Goal: Communication & Community: Answer question/provide support

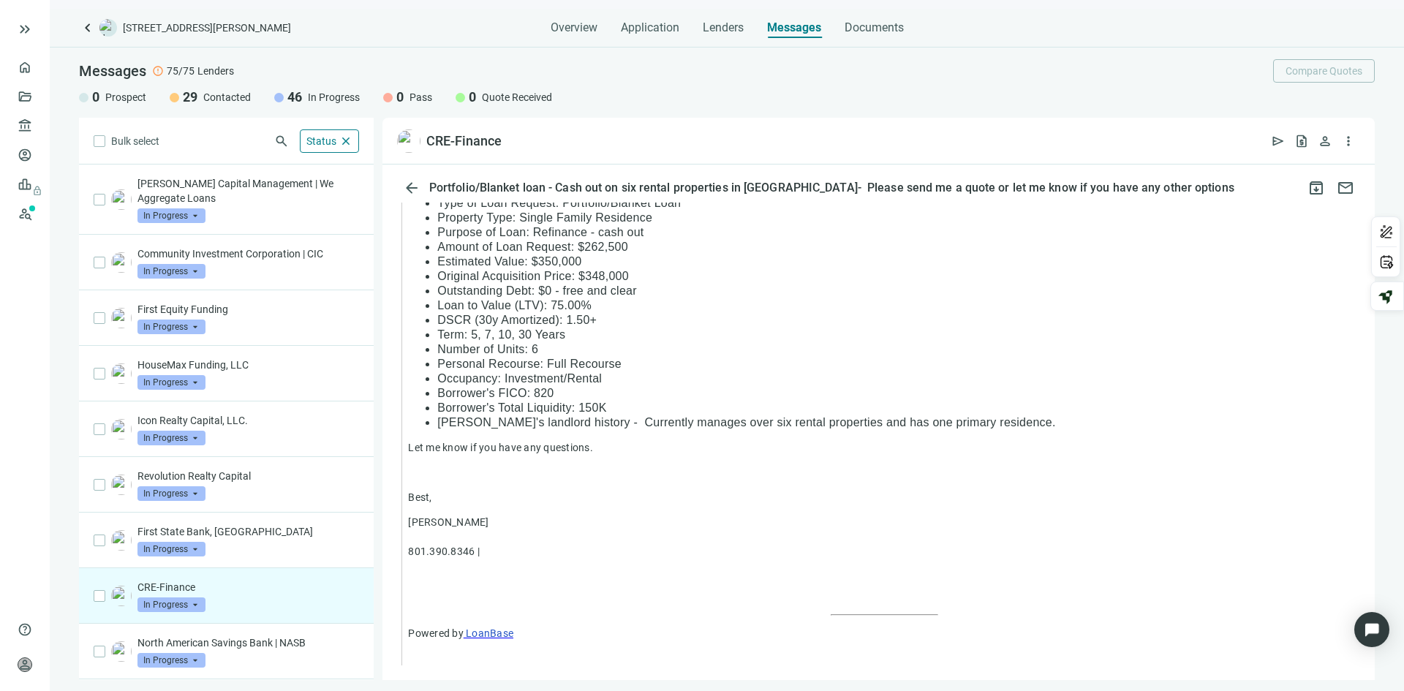
scroll to position [1270, 0]
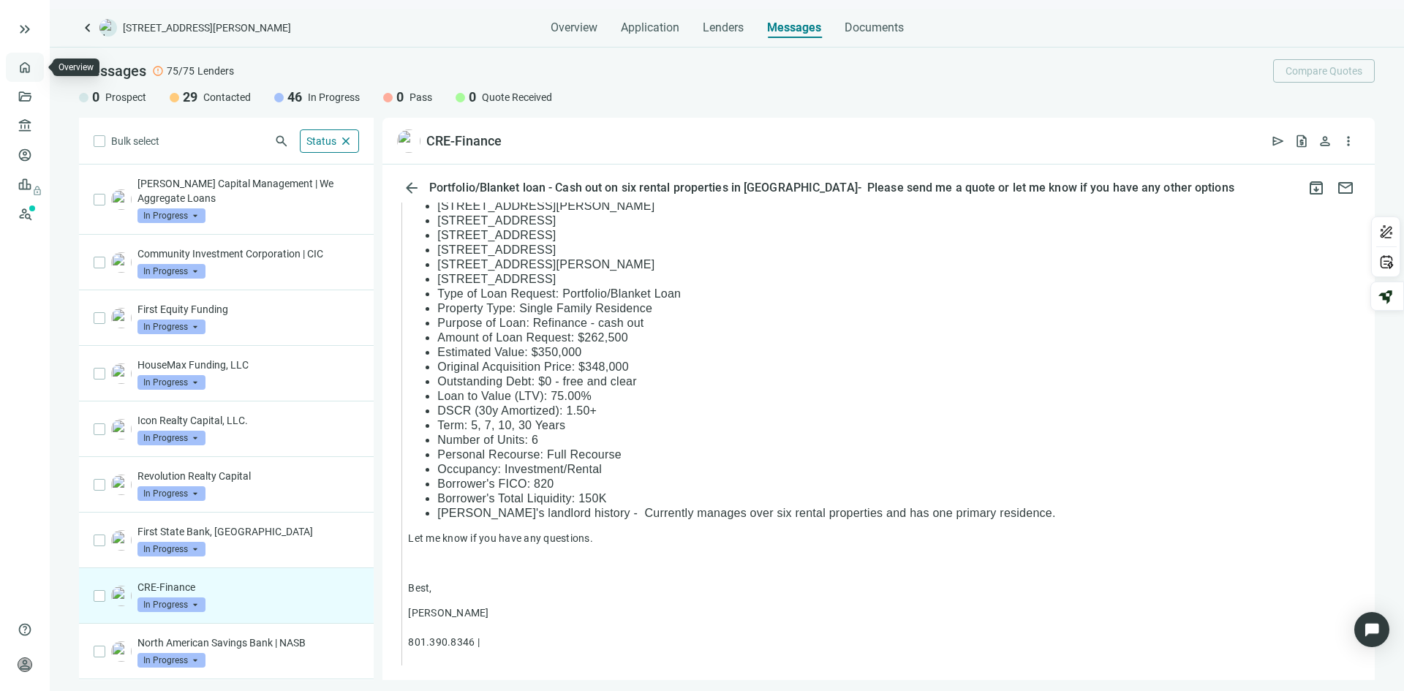
click at [37, 68] on link "Overview" at bounding box center [58, 67] width 43 height 12
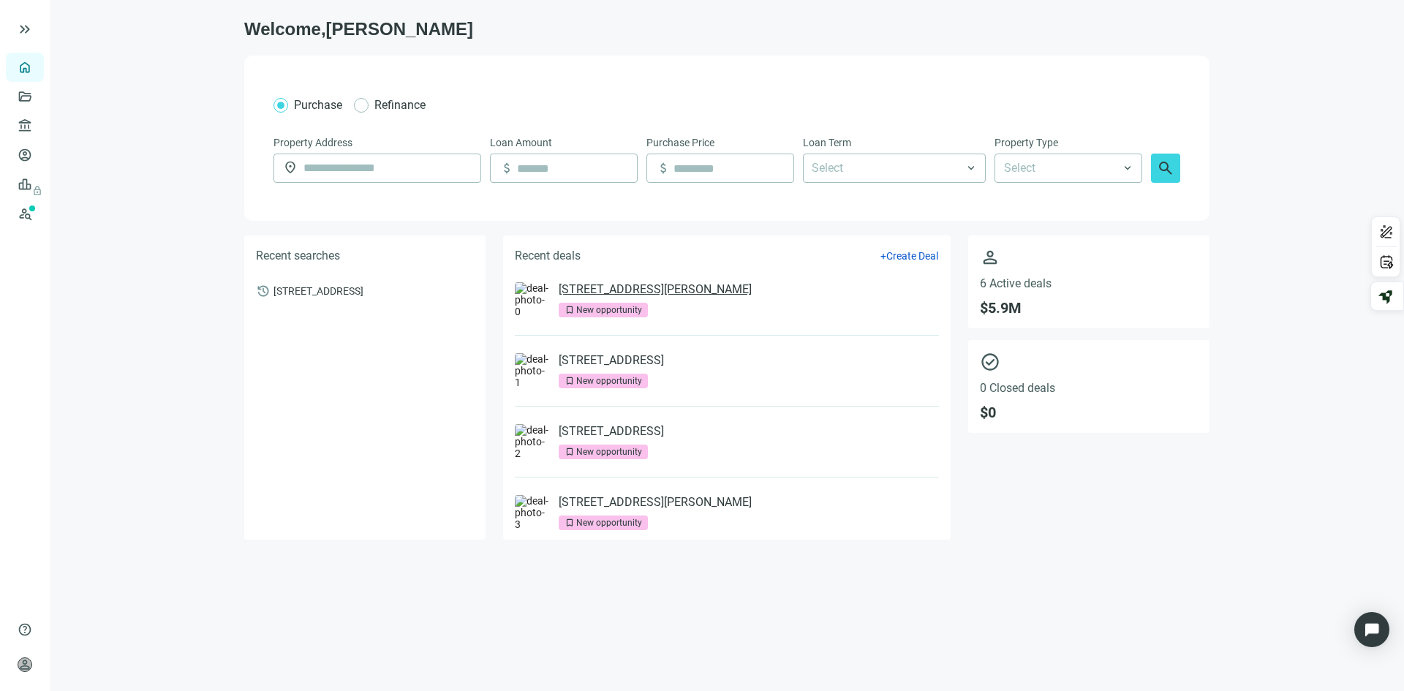
click at [619, 295] on link "[STREET_ADDRESS][PERSON_NAME]" at bounding box center [655, 289] width 193 height 15
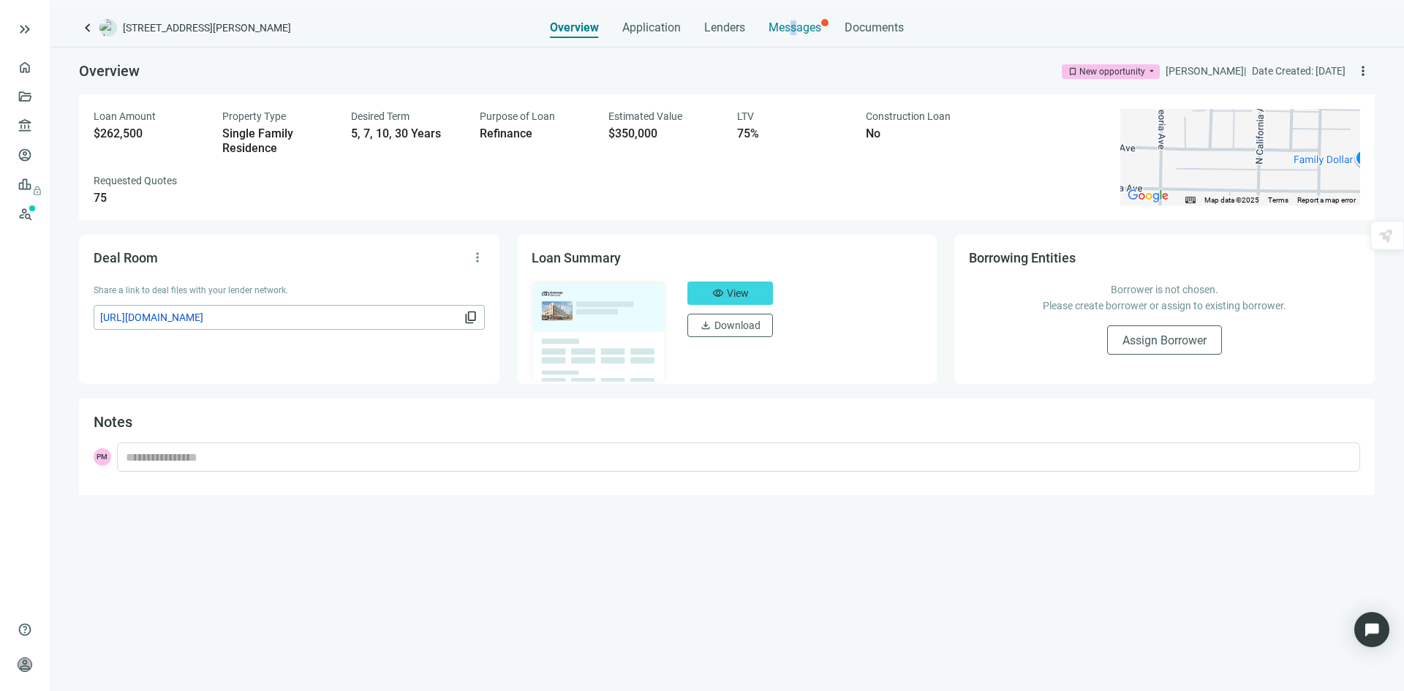
click at [793, 23] on span "Messages" at bounding box center [795, 27] width 53 height 14
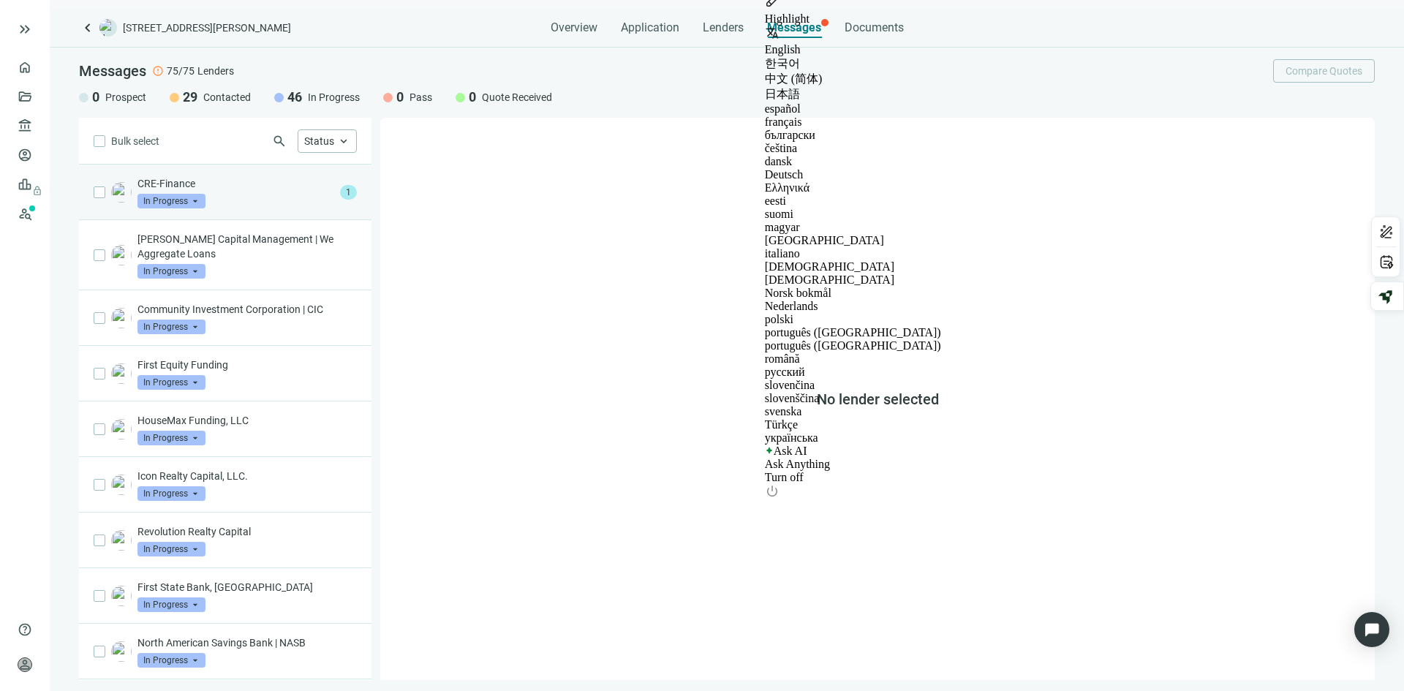
click at [252, 198] on div "CRE-Finance In Progress arrow_drop_down" at bounding box center [236, 192] width 197 height 32
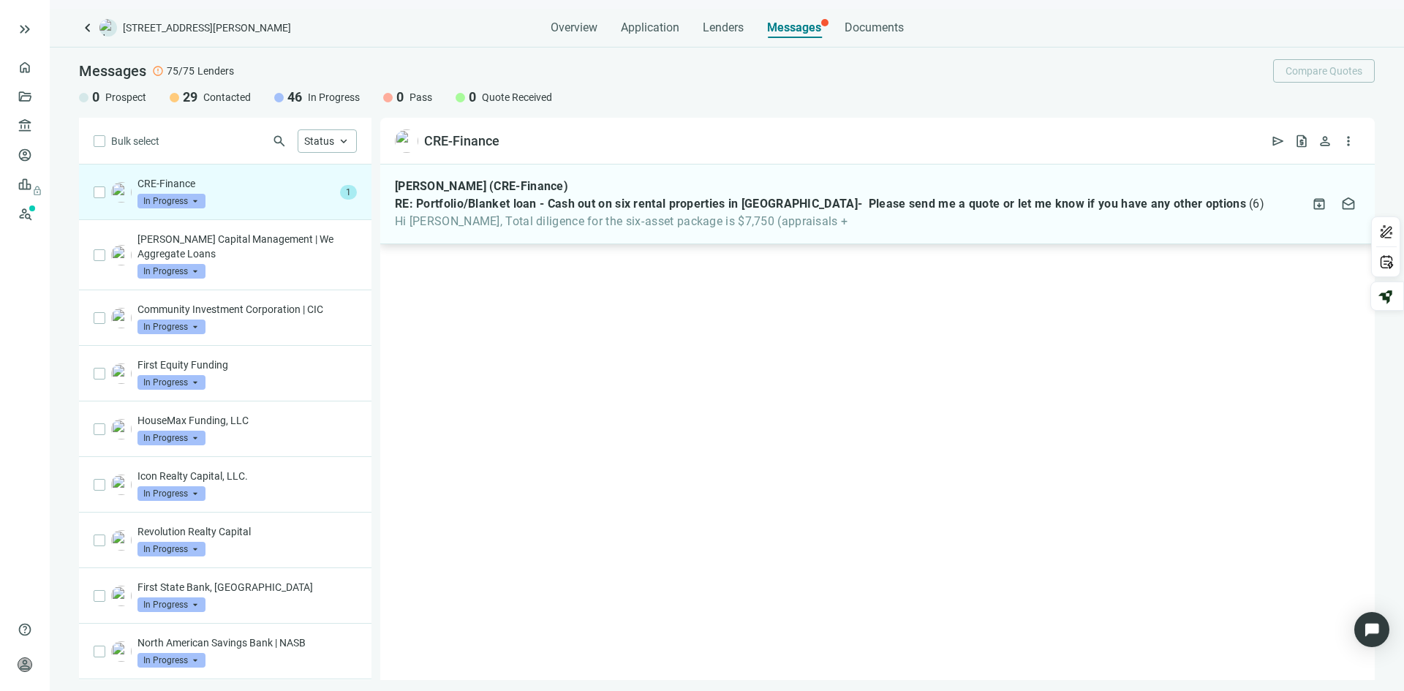
click at [585, 218] on span "Hi [PERSON_NAME], Total diligence for the six‑asset package is $7,750 (appraisa…" at bounding box center [830, 221] width 870 height 15
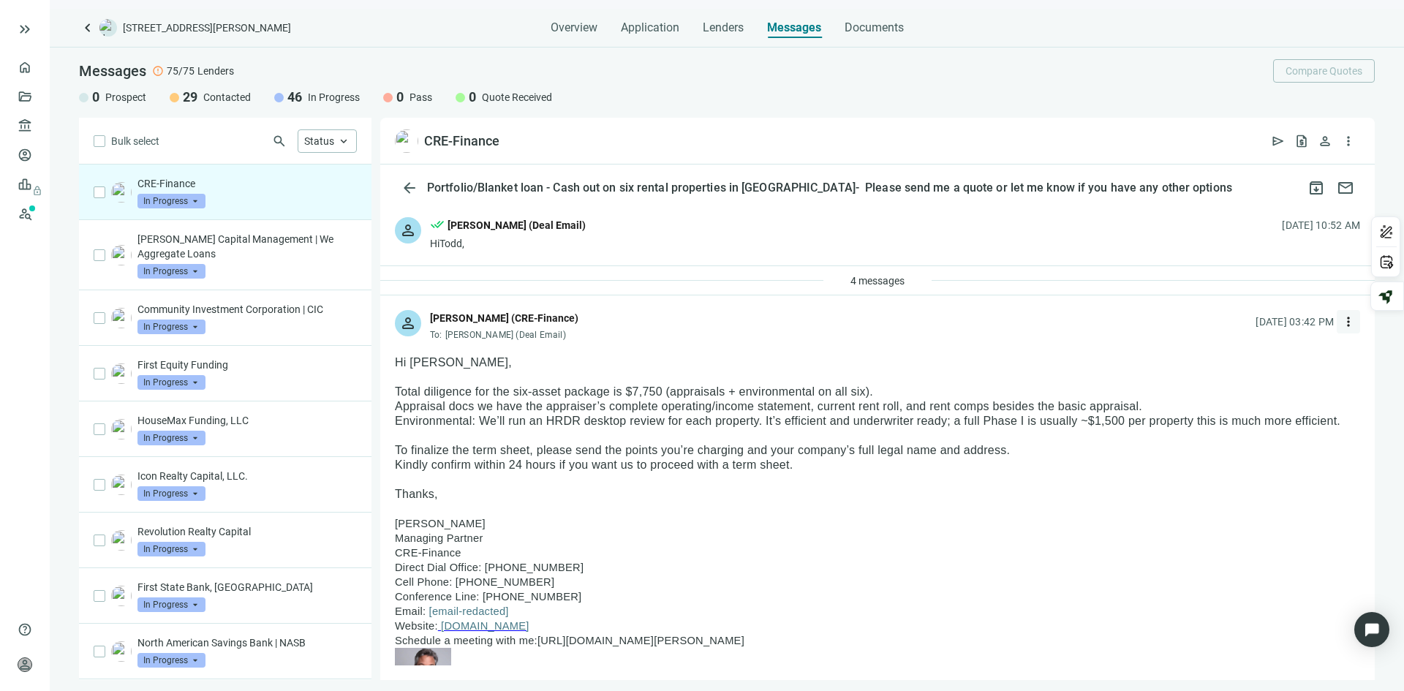
click at [1341, 325] on span "more_vert" at bounding box center [1348, 322] width 15 height 15
click at [1235, 348] on span "Reply" at bounding box center [1239, 355] width 25 height 15
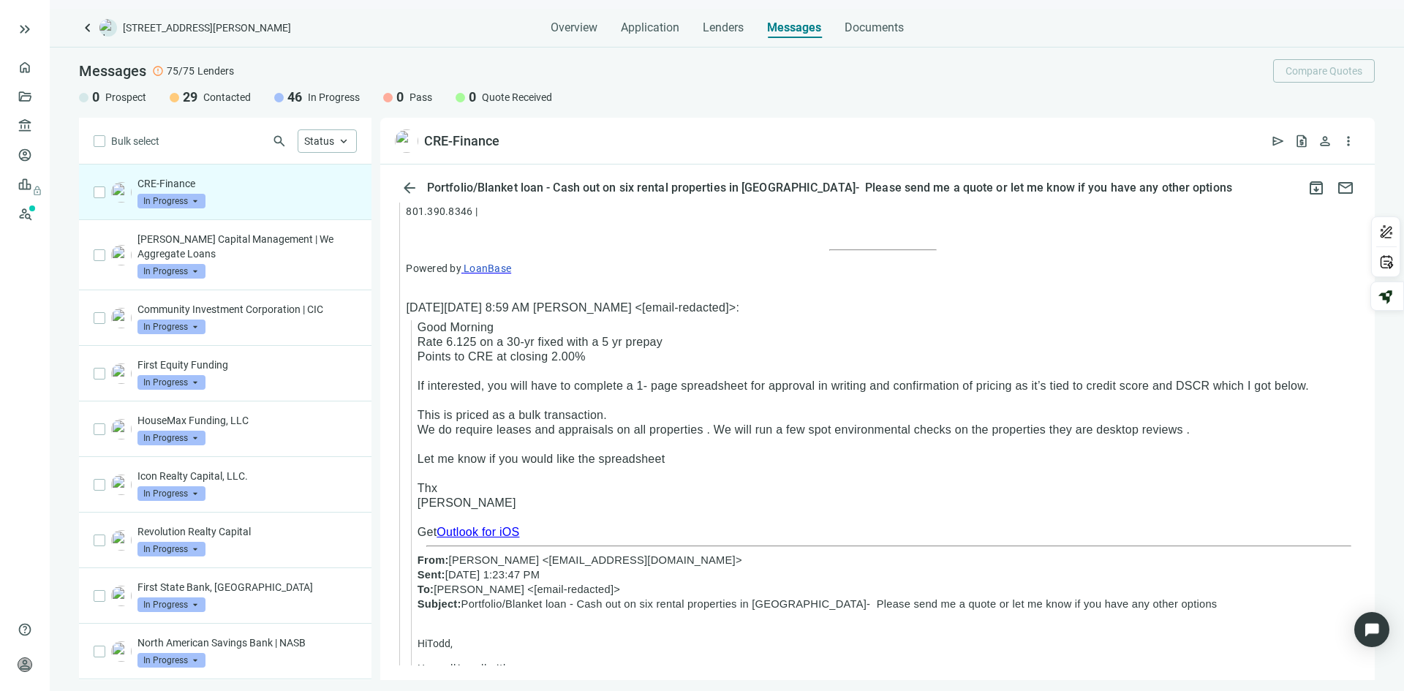
scroll to position [1467, 0]
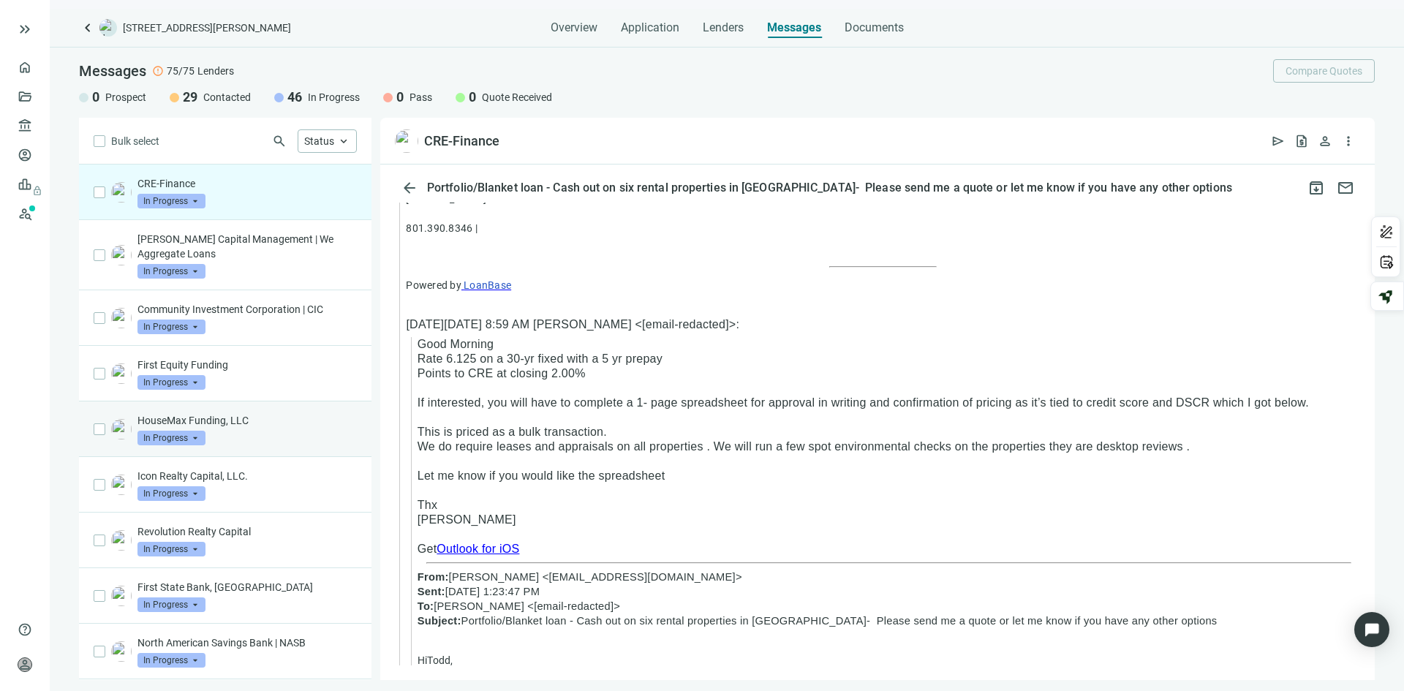
click at [260, 426] on p "HouseMax Funding, LLC" at bounding box center [247, 420] width 219 height 15
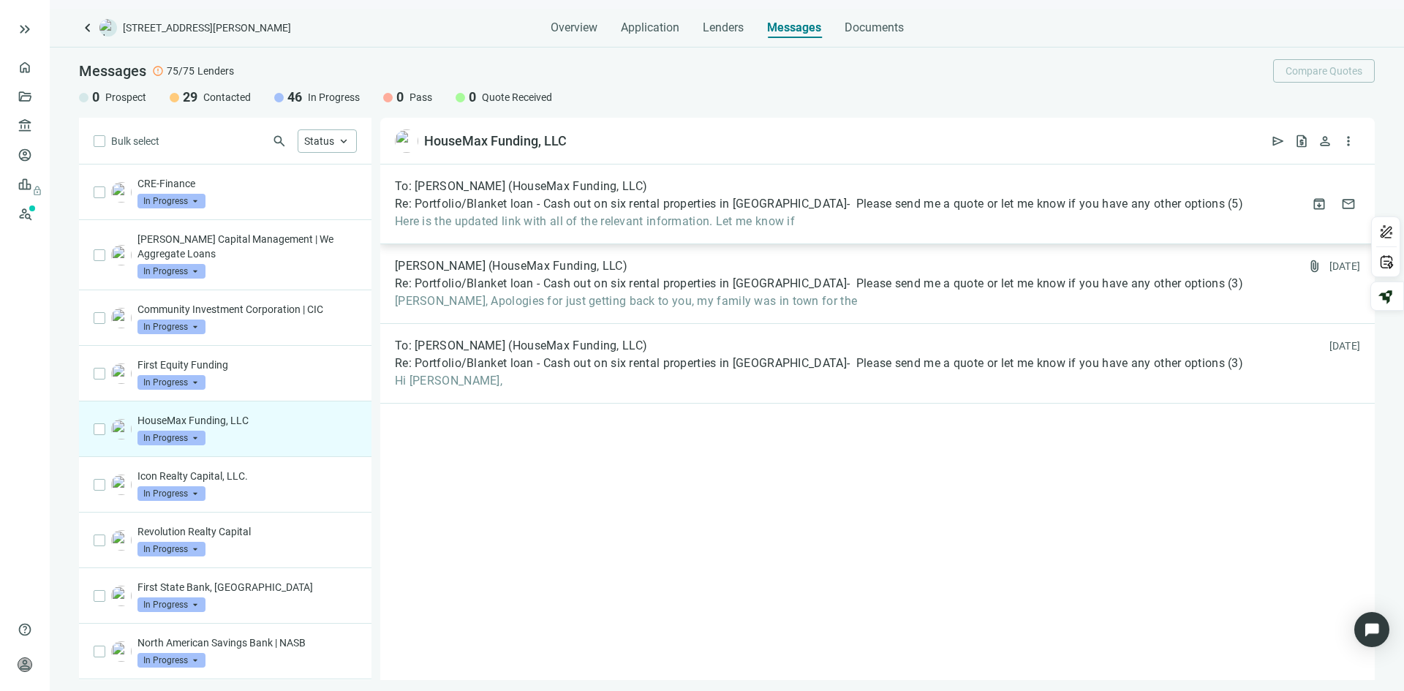
click at [835, 214] on span "Here is the updated link with all of the relevant information. Let me know if" at bounding box center [819, 221] width 848 height 15
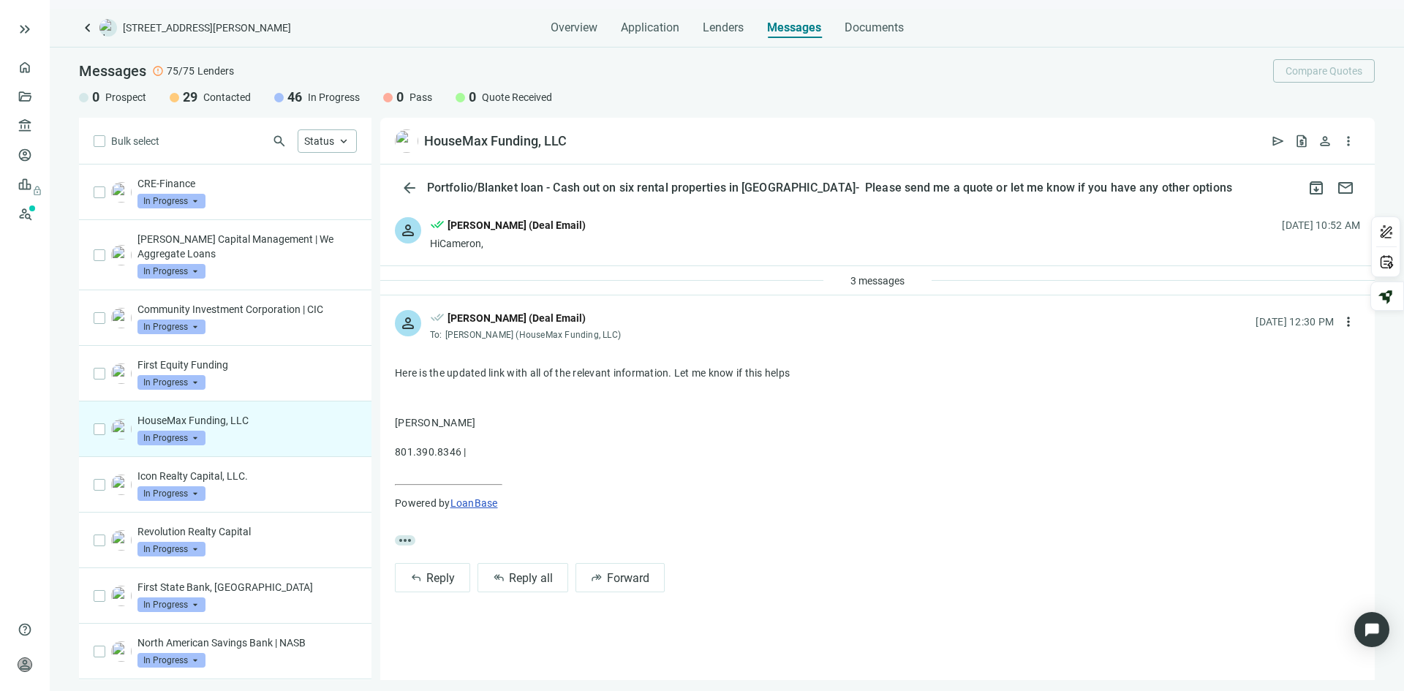
click at [271, 426] on p "HouseMax Funding, LLC" at bounding box center [247, 420] width 219 height 15
click at [411, 187] on span "arrow_back" at bounding box center [410, 188] width 18 height 18
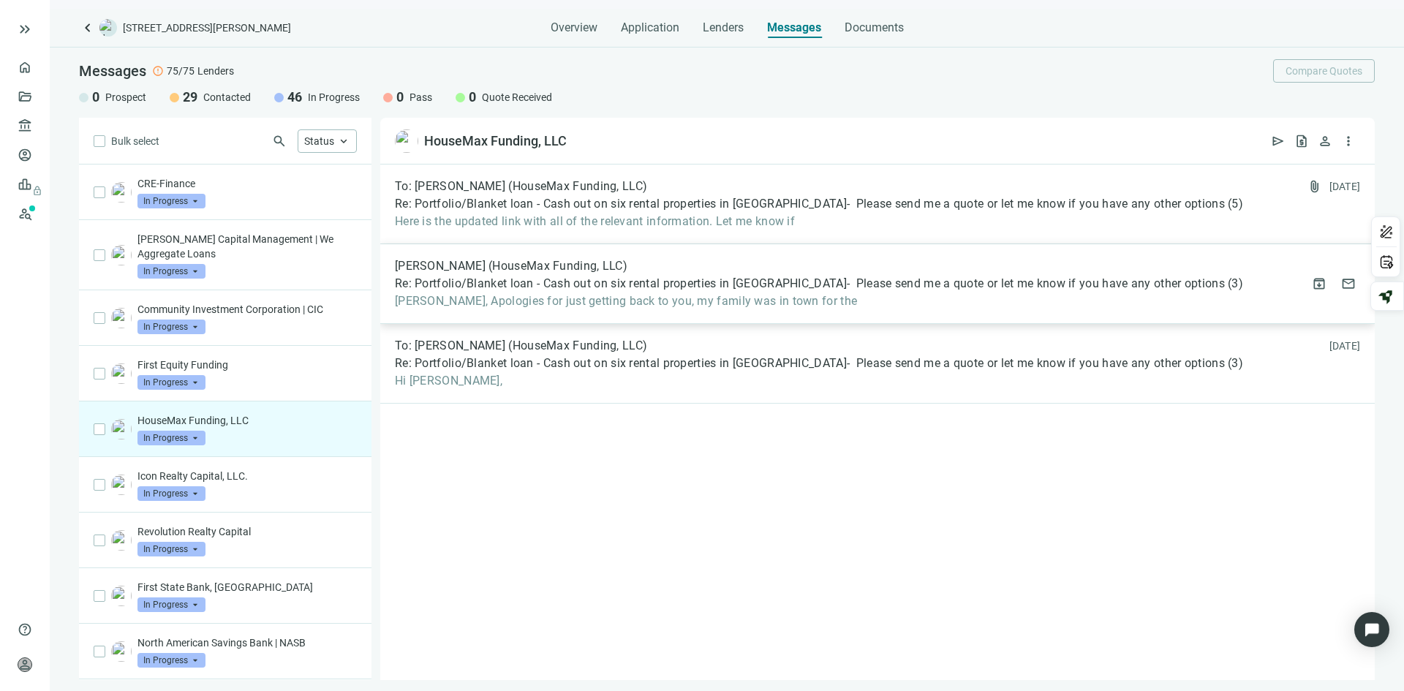
click at [528, 283] on span "Re: Portfolio/Blanket loan - Cash out on six rental properties in [GEOGRAPHIC_D…" at bounding box center [810, 283] width 830 height 15
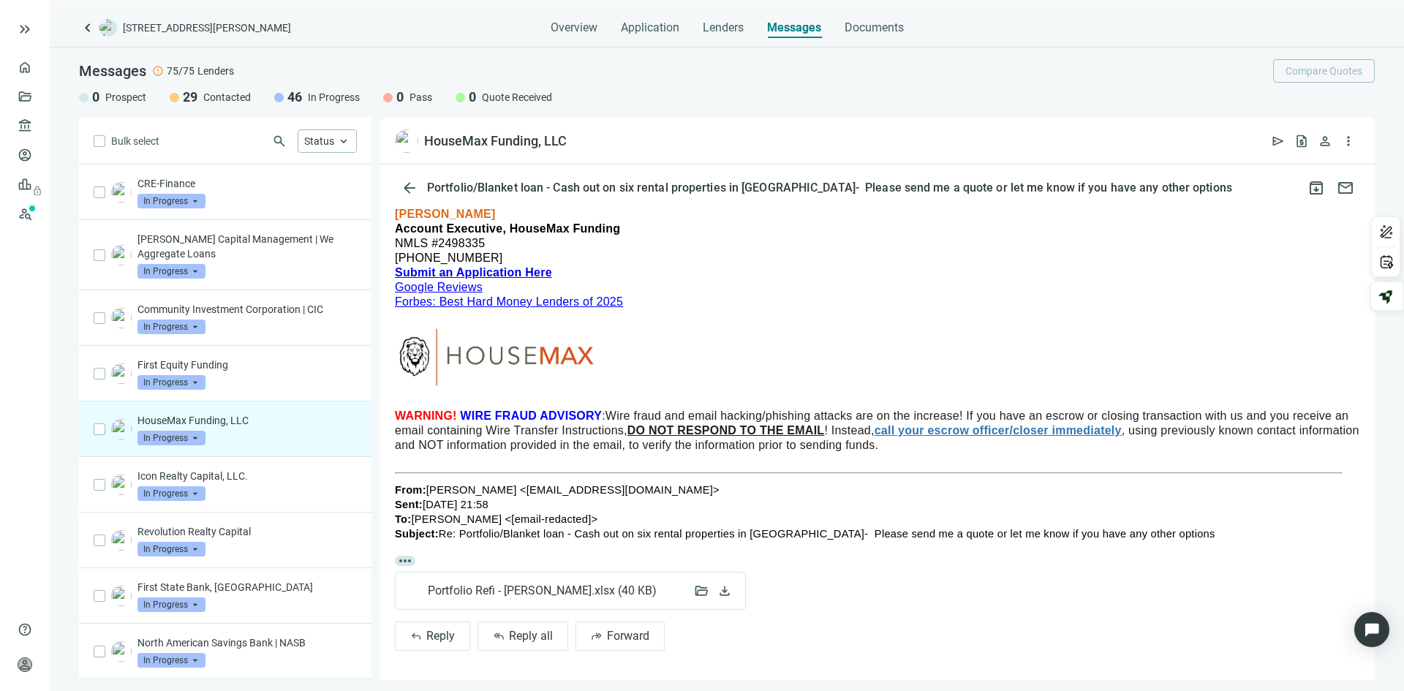
scroll to position [279, 0]
click at [437, 633] on span "Reply" at bounding box center [440, 636] width 29 height 14
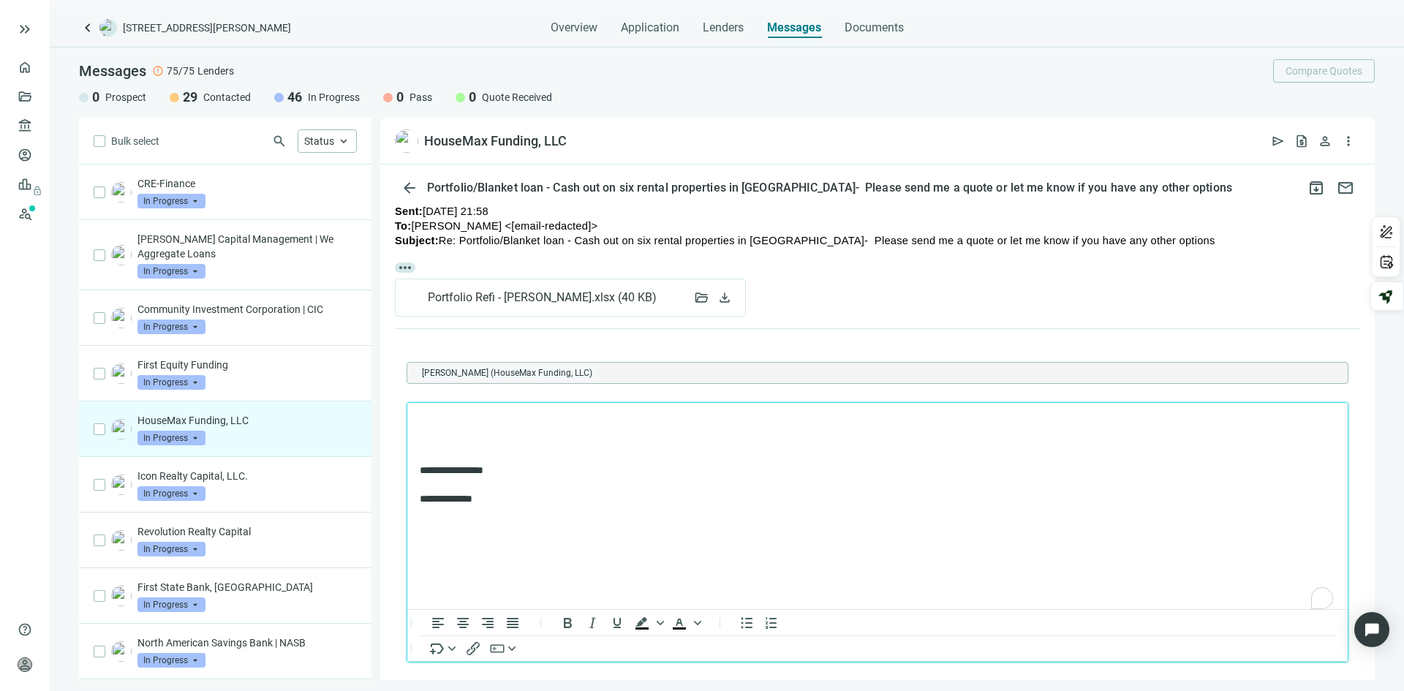
scroll to position [0, 0]
click at [576, 28] on span "Overview" at bounding box center [574, 27] width 47 height 15
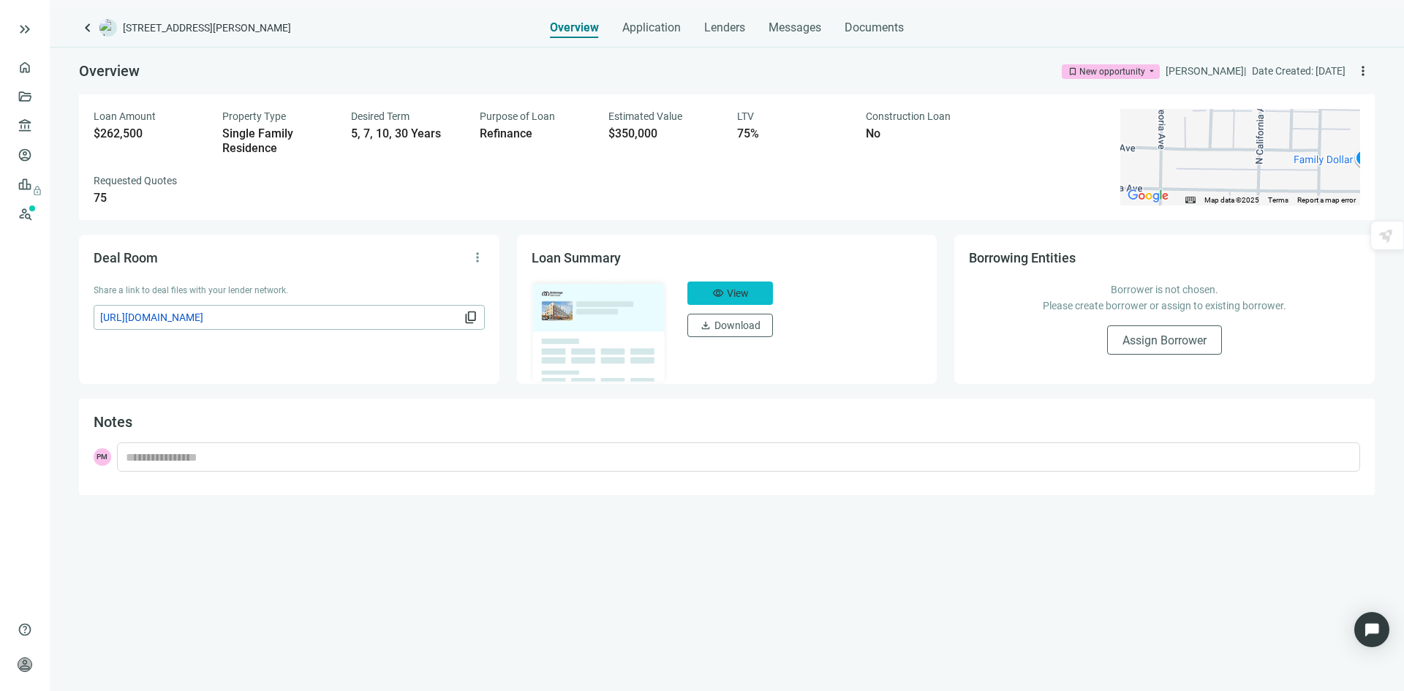
click at [737, 291] on span "View" at bounding box center [738, 293] width 22 height 12
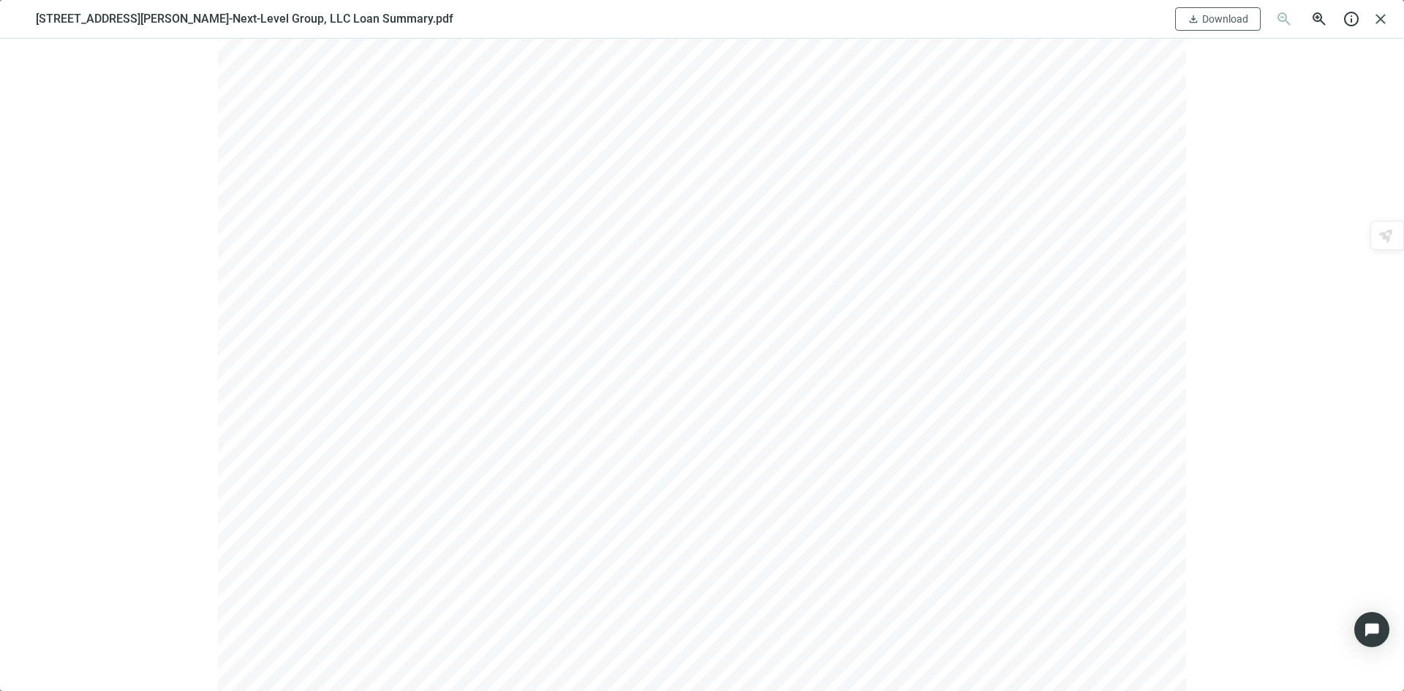
scroll to position [73, 0]
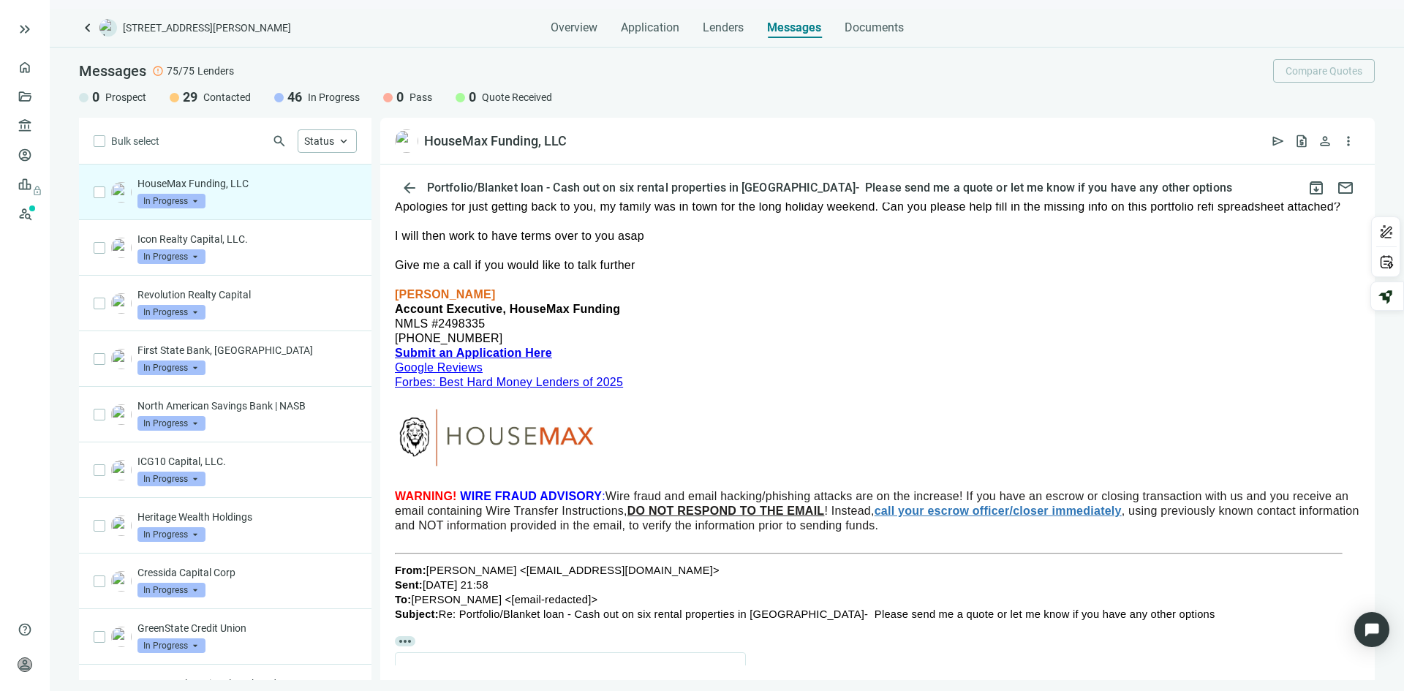
scroll to position [279, 0]
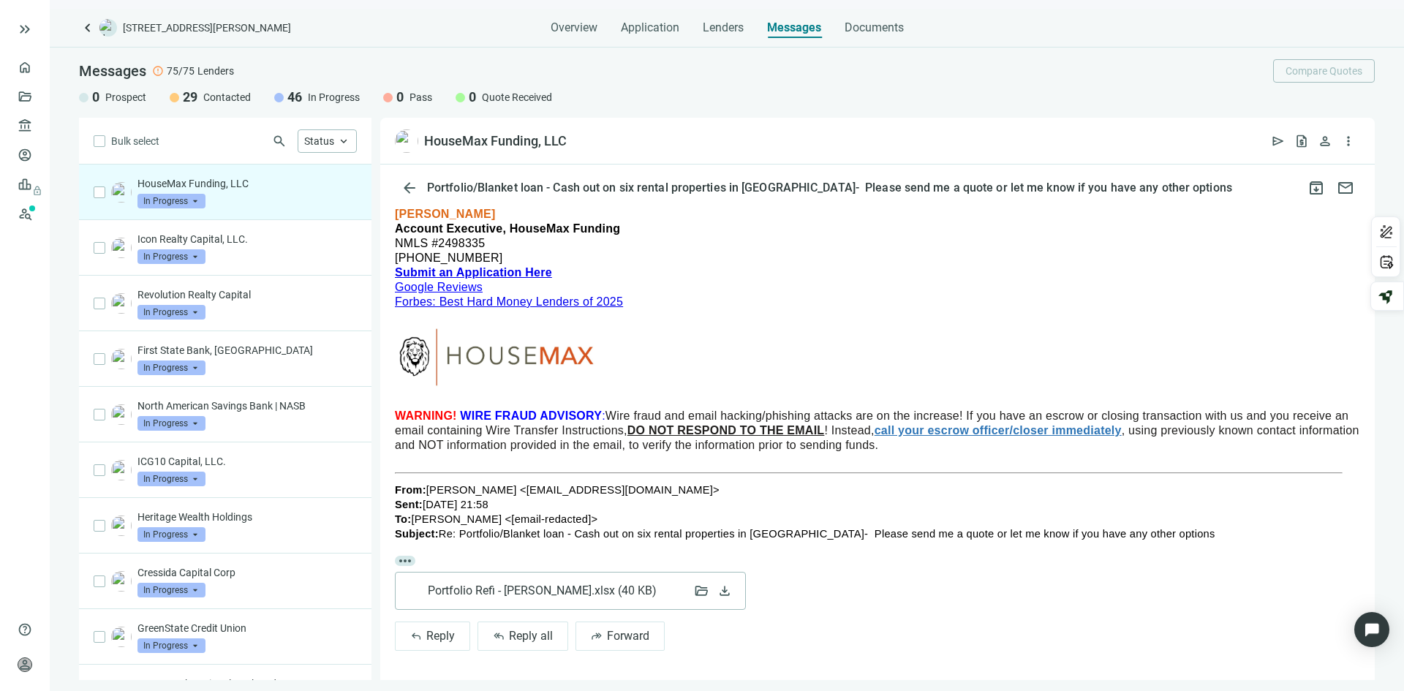
click at [511, 587] on span "Portfolio Refi - [PERSON_NAME].xlsx ( 40 KB )" at bounding box center [545, 591] width 235 height 15
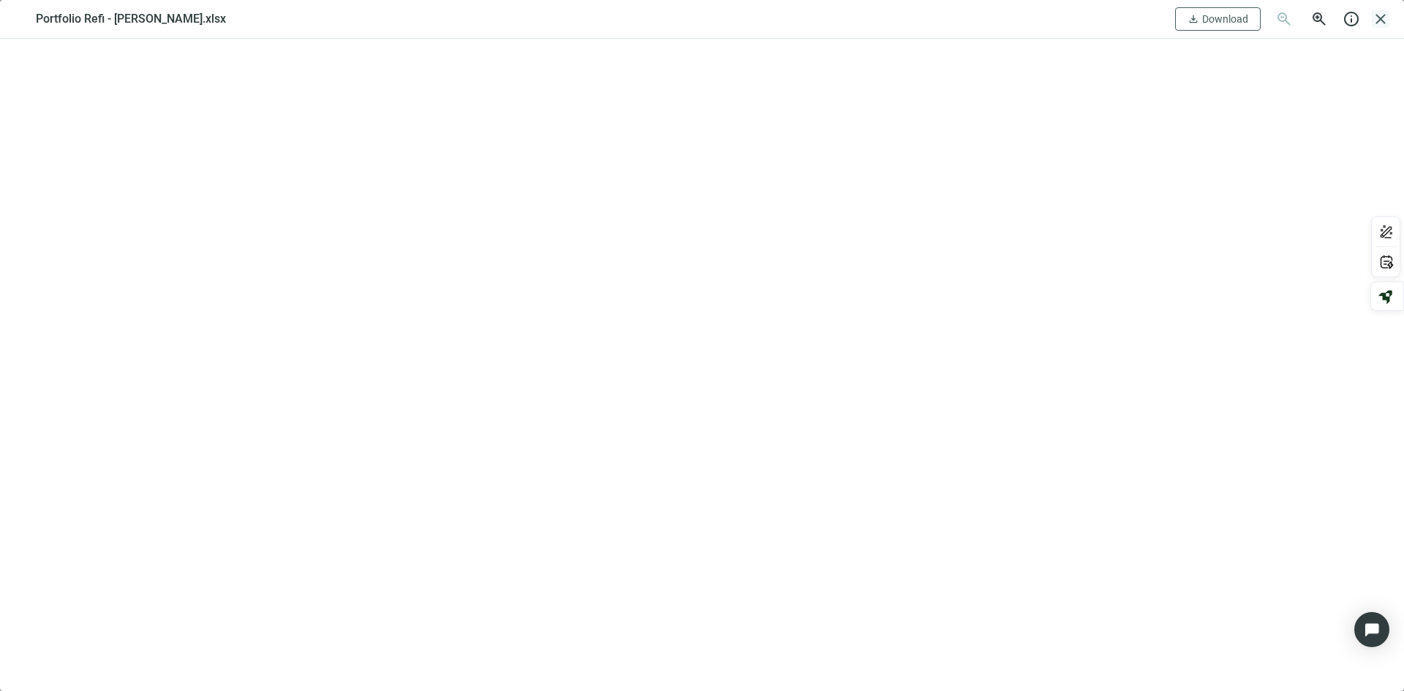
click at [1381, 15] on span "close" at bounding box center [1381, 19] width 18 height 18
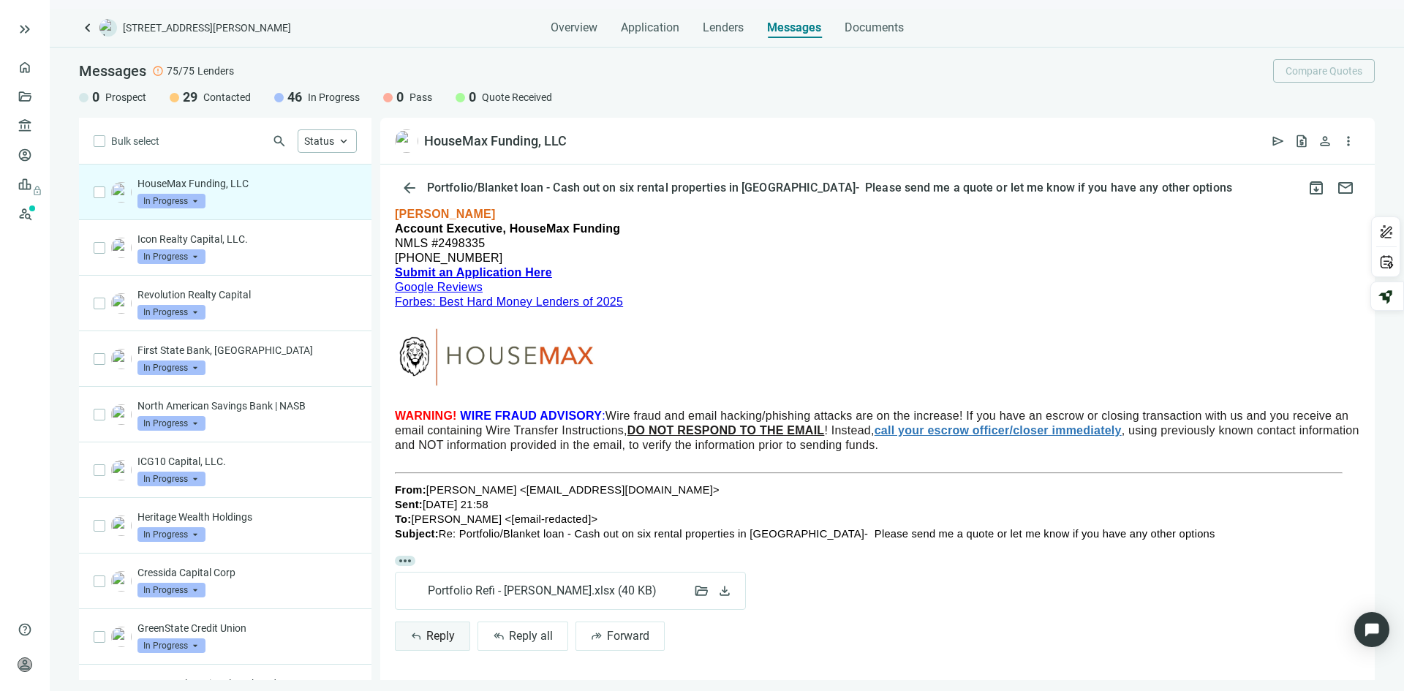
click at [427, 633] on span "Reply" at bounding box center [440, 636] width 29 height 14
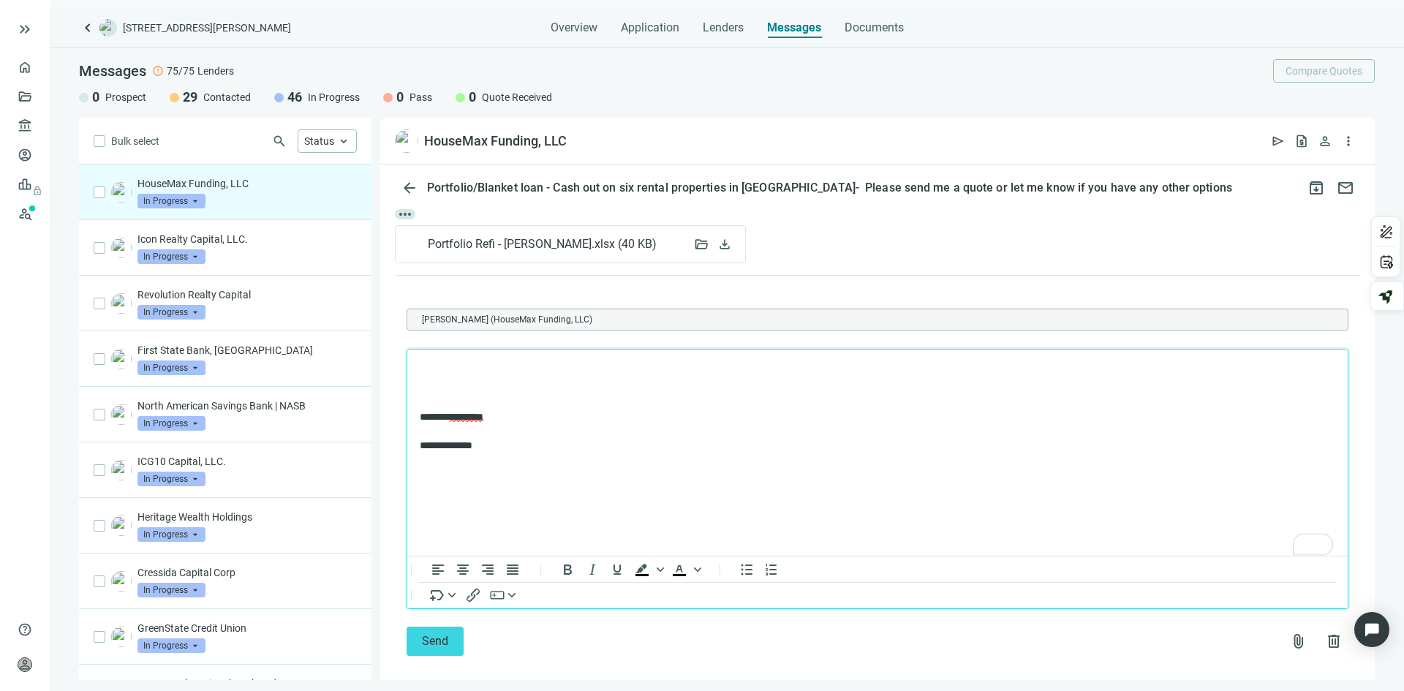
scroll to position [642, 0]
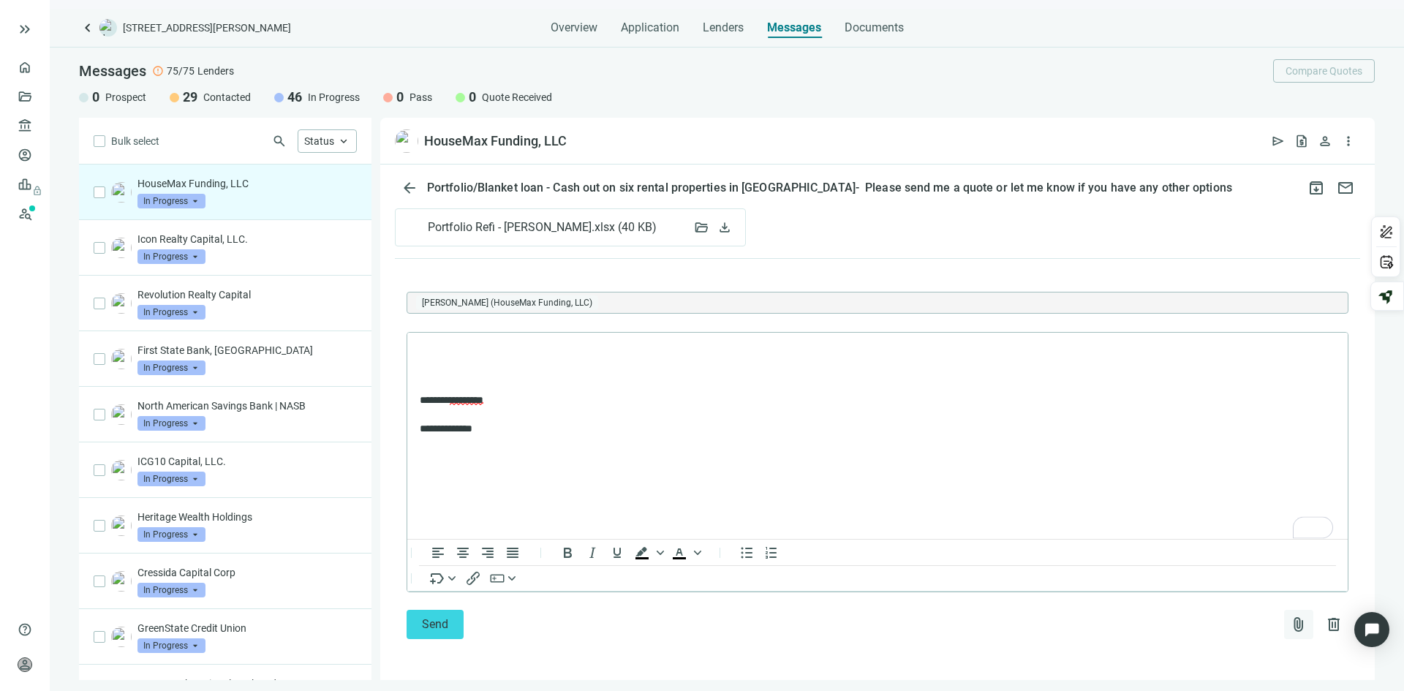
click at [1290, 622] on span "attach_file" at bounding box center [1299, 625] width 18 height 18
click at [1193, 568] on span "Сhoose from deal documents" at bounding box center [1219, 566] width 133 height 12
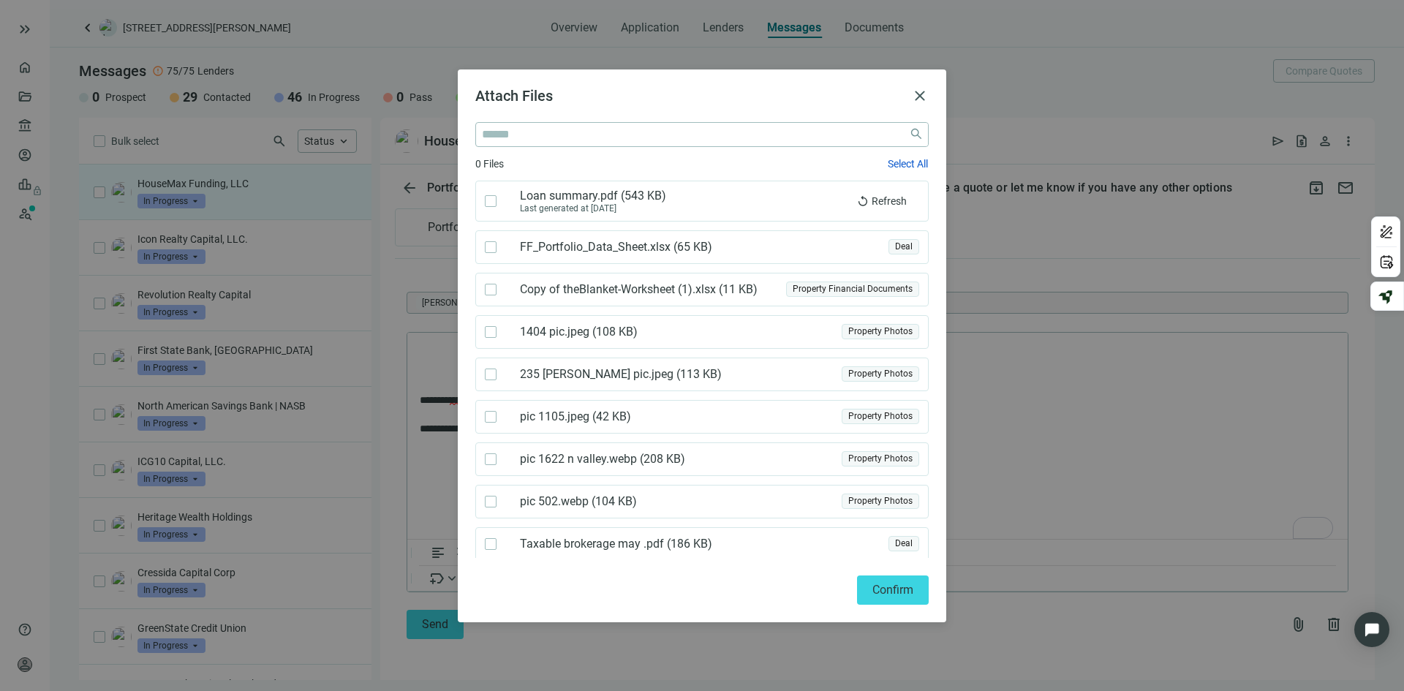
click at [638, 288] on span "Copy of theBlanket-Worksheet (1).xlsx ( 11 KB )" at bounding box center [642, 289] width 244 height 15
click at [892, 582] on button "Confirm" at bounding box center [893, 590] width 72 height 29
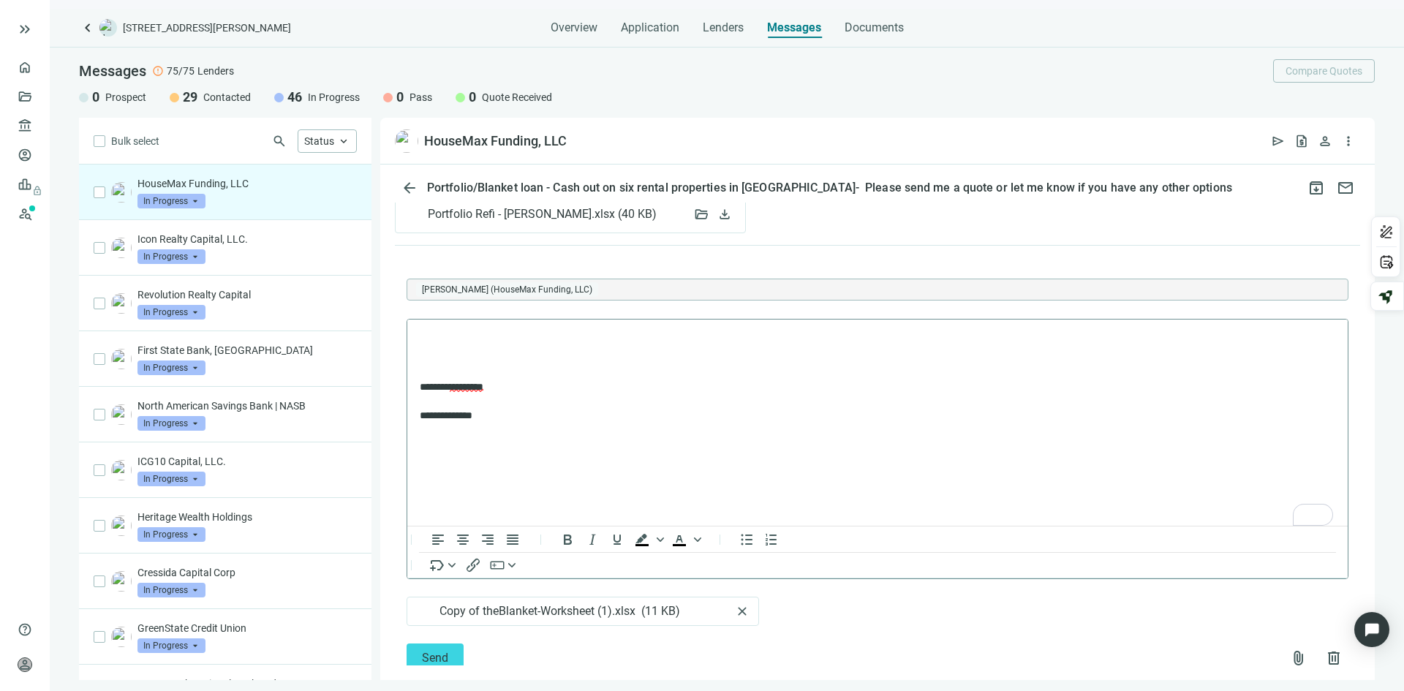
click at [431, 368] on p "To enrich screen reader interactions, please activate Accessibility in Grammarl…" at bounding box center [878, 362] width 916 height 15
click at [435, 334] on p "**********" at bounding box center [870, 338] width 901 height 15
click at [478, 336] on p "**********" at bounding box center [870, 338] width 901 height 15
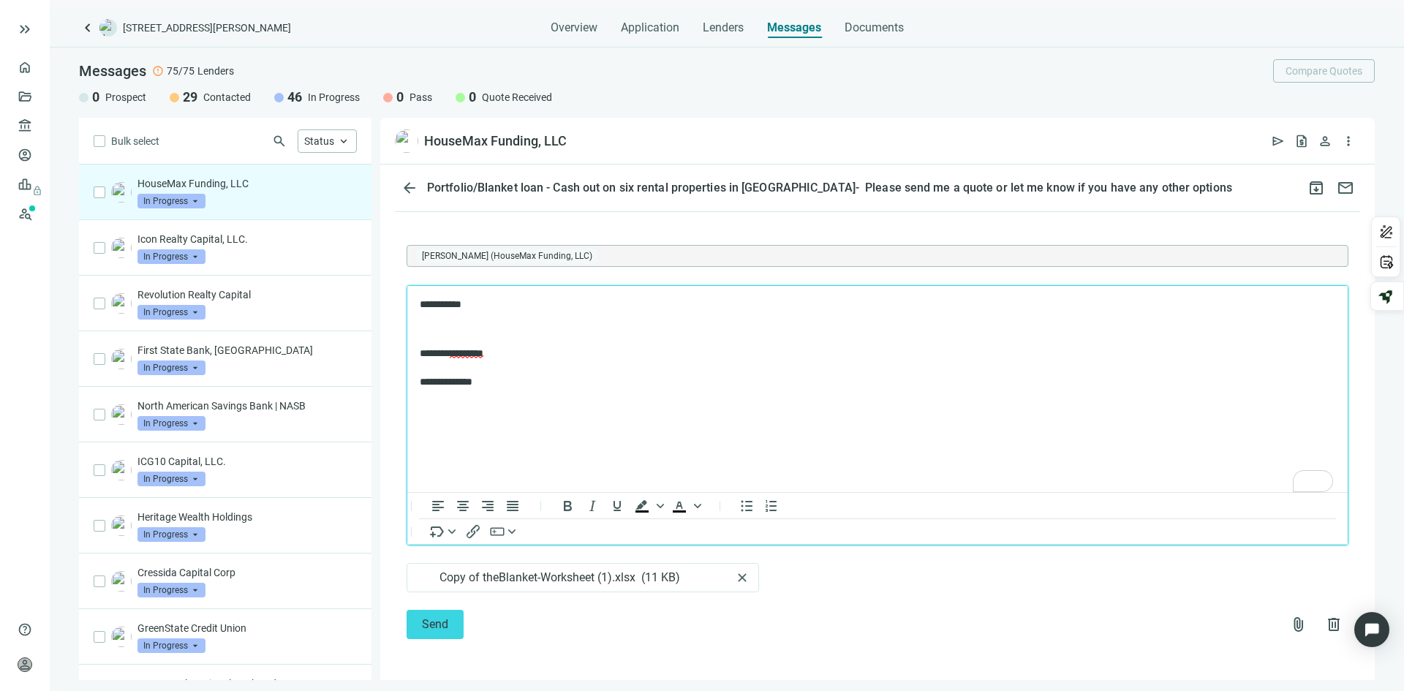
scroll to position [689, 0]
click at [437, 624] on span "Send" at bounding box center [435, 624] width 26 height 14
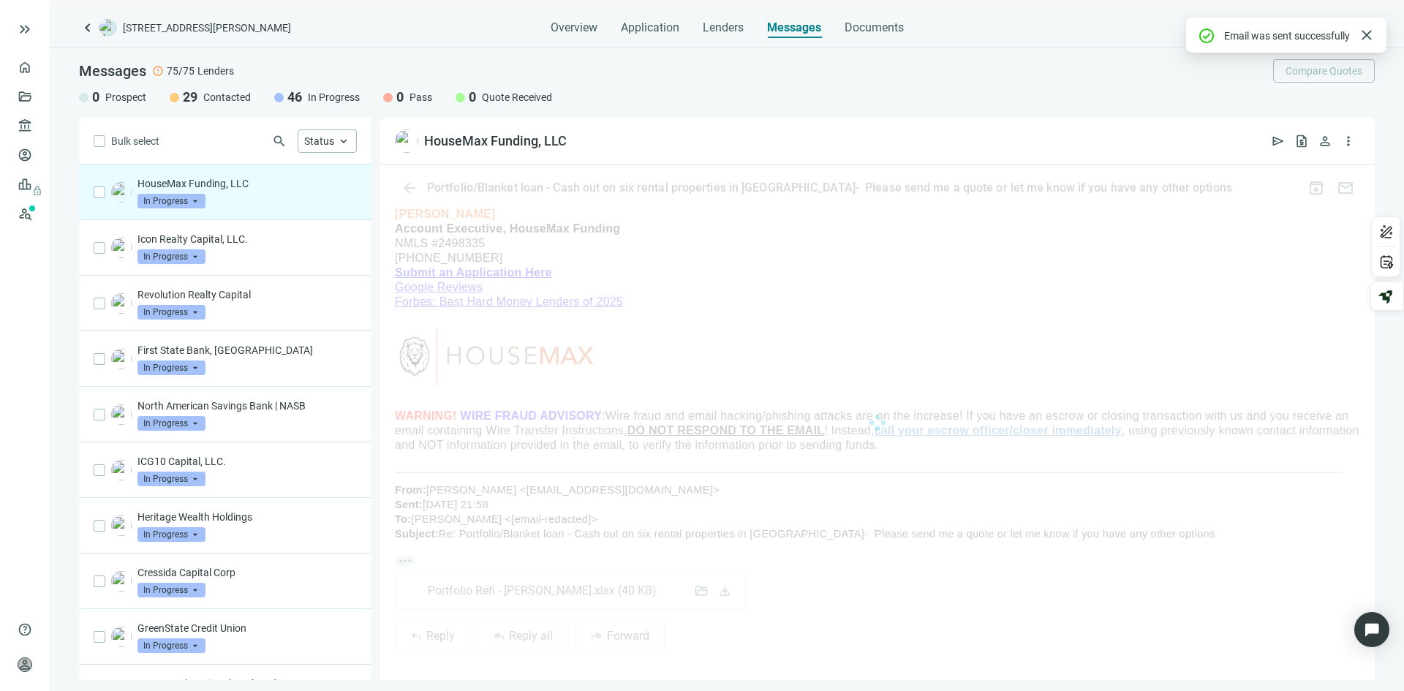
scroll to position [600, 0]
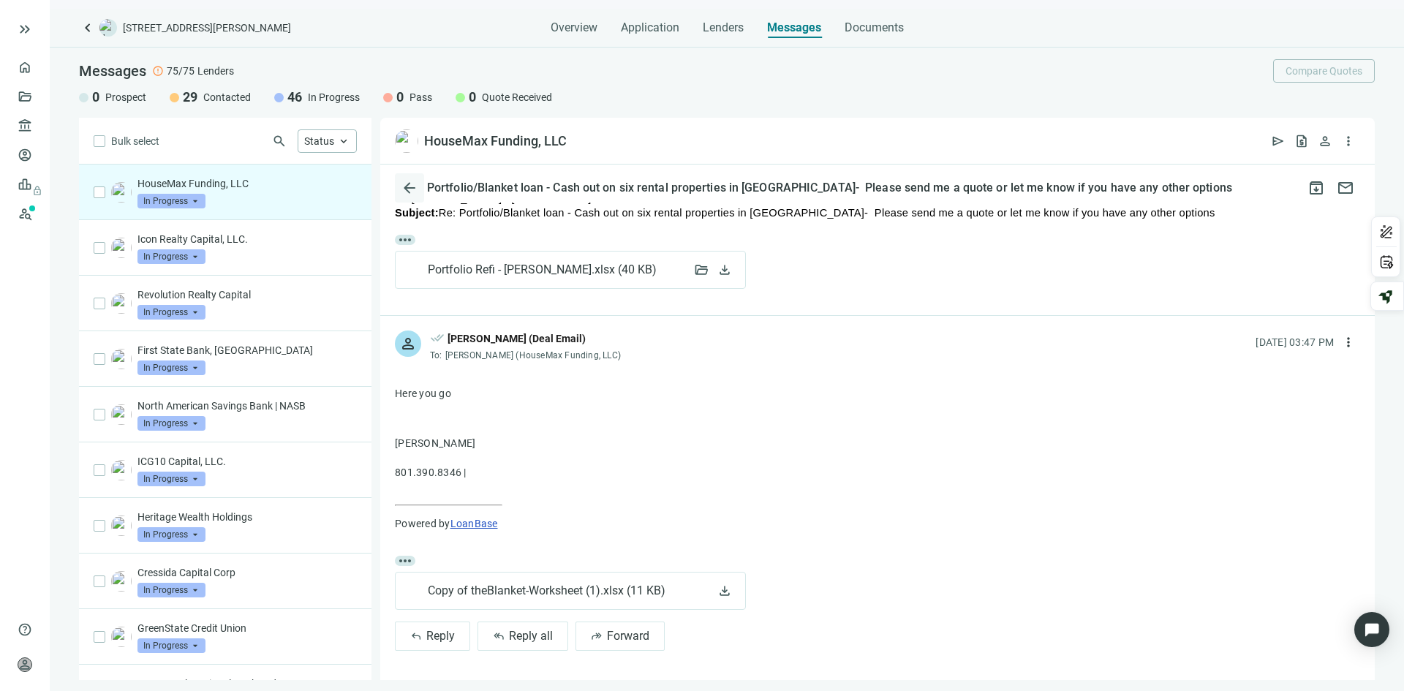
click at [407, 187] on span "arrow_back" at bounding box center [410, 188] width 18 height 18
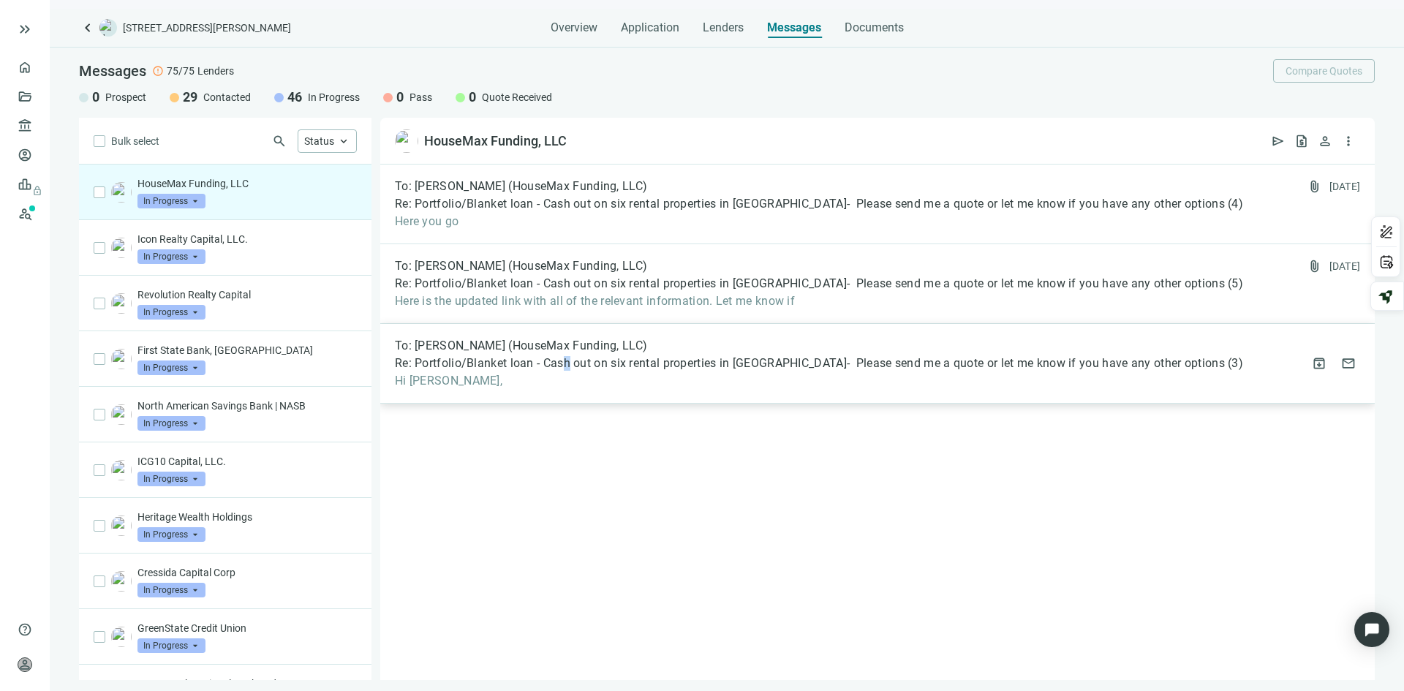
click at [568, 361] on span "Re: Portfolio/Blanket loan - Cash out on six rental properties in [GEOGRAPHIC_D…" at bounding box center [810, 363] width 830 height 15
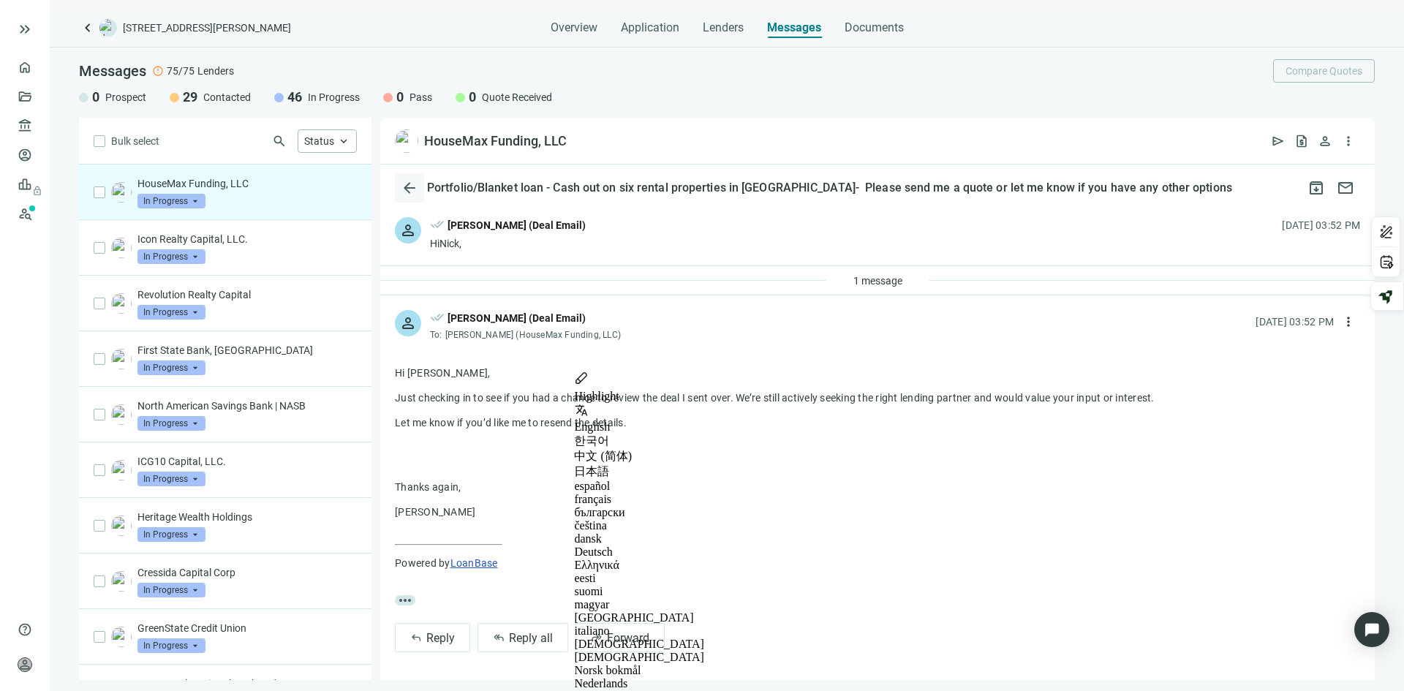
click at [408, 182] on span "arrow_back" at bounding box center [410, 188] width 18 height 18
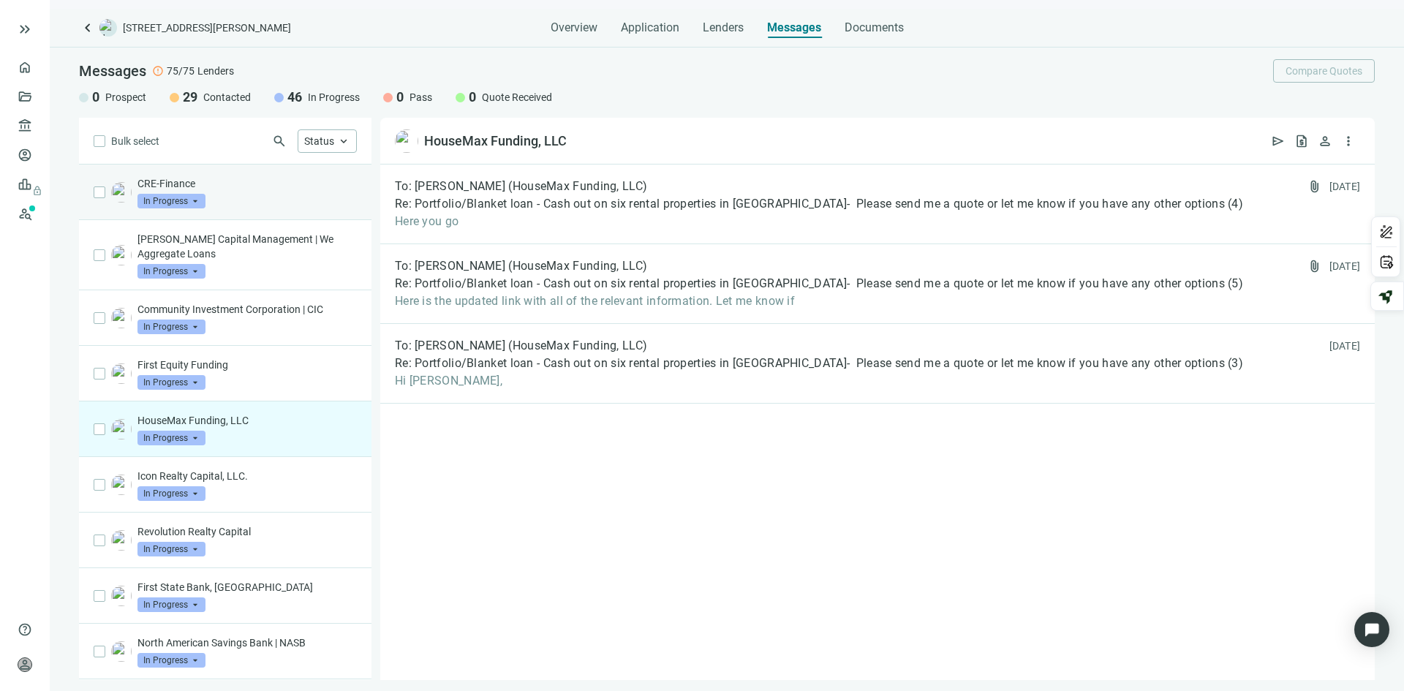
click at [279, 194] on div "CRE-Finance In Progress arrow_drop_down" at bounding box center [247, 192] width 219 height 32
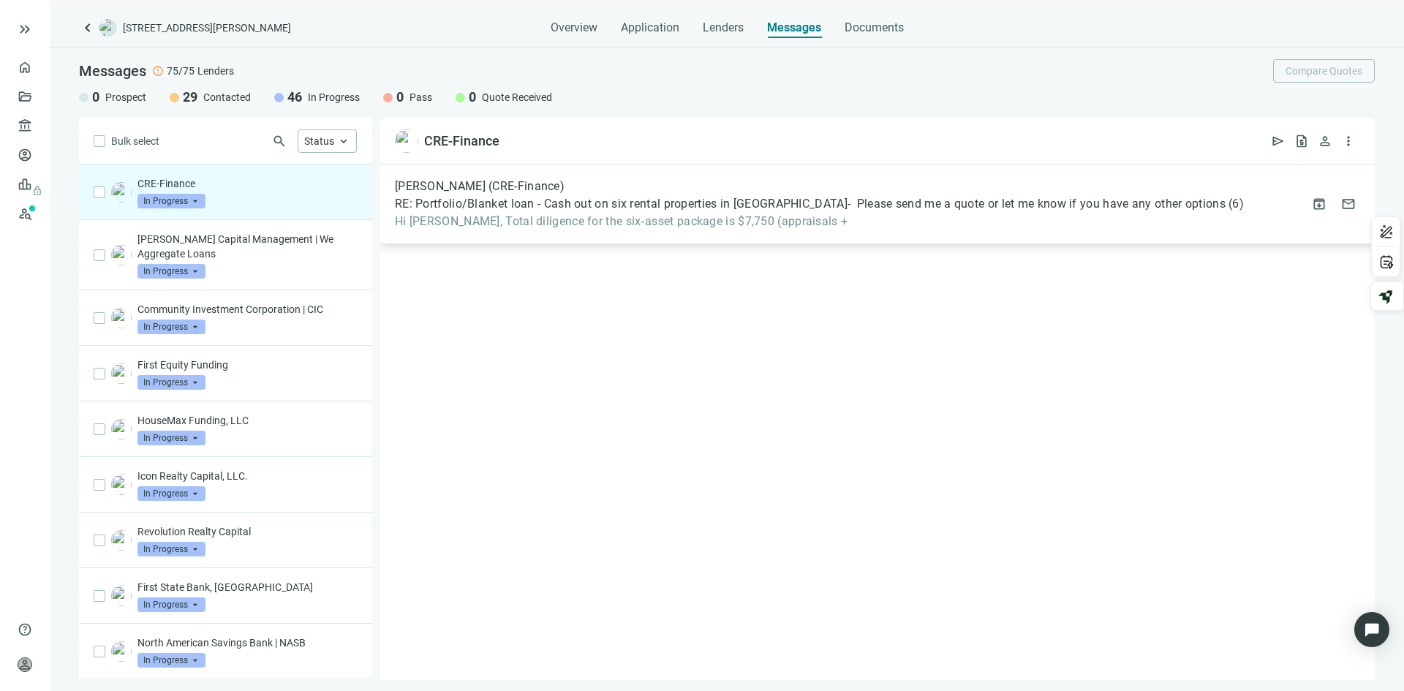
click at [723, 204] on span "RE: Portfolio/Blanket loan - Cash out on six rental properties in [GEOGRAPHIC_D…" at bounding box center [810, 204] width 831 height 15
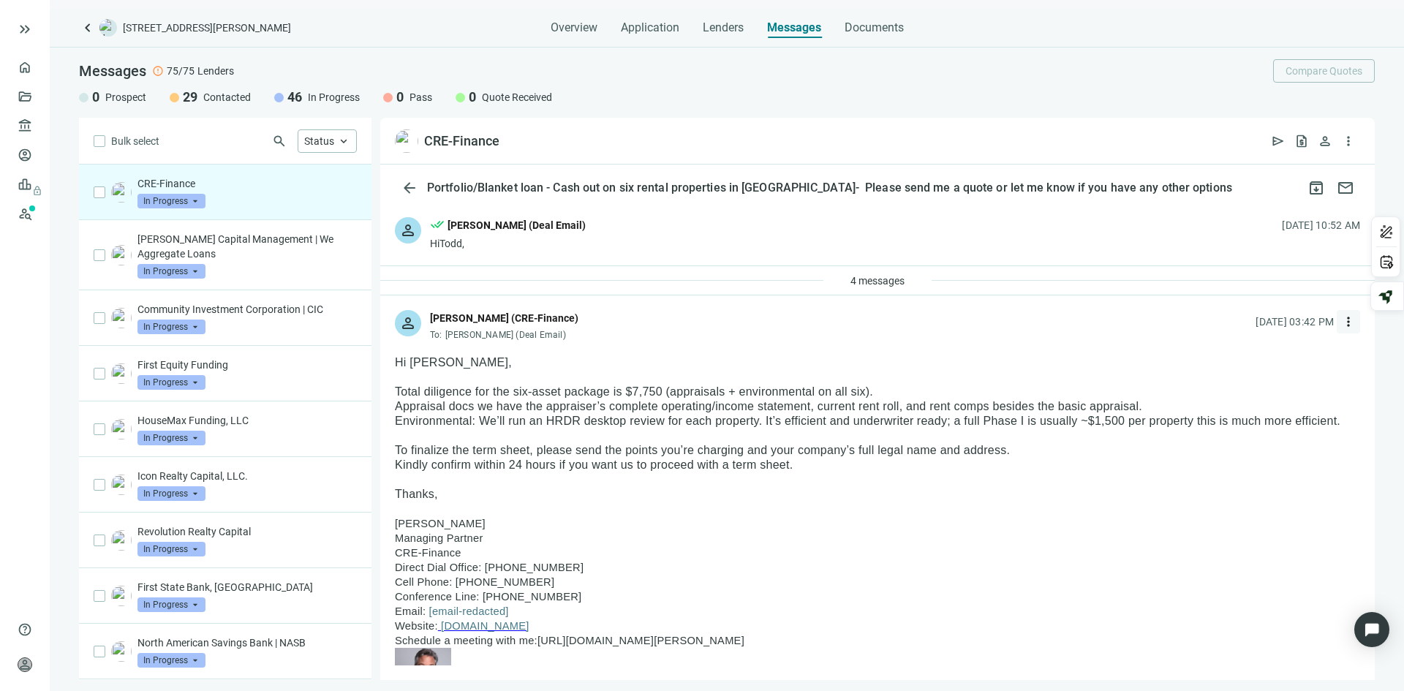
click at [1341, 323] on span "more_vert" at bounding box center [1348, 322] width 15 height 15
click at [1238, 355] on span "Reply" at bounding box center [1239, 356] width 25 height 12
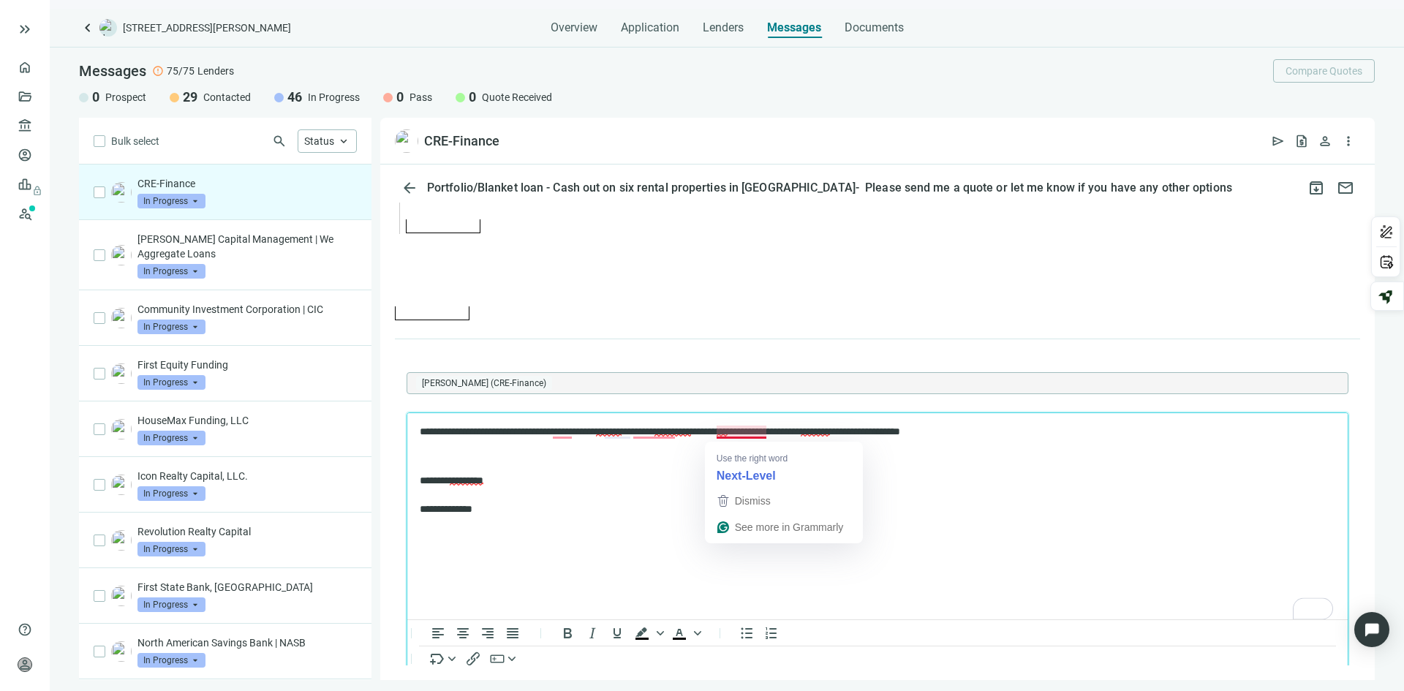
click at [691, 432] on span "**********" at bounding box center [673, 431] width 37 height 10
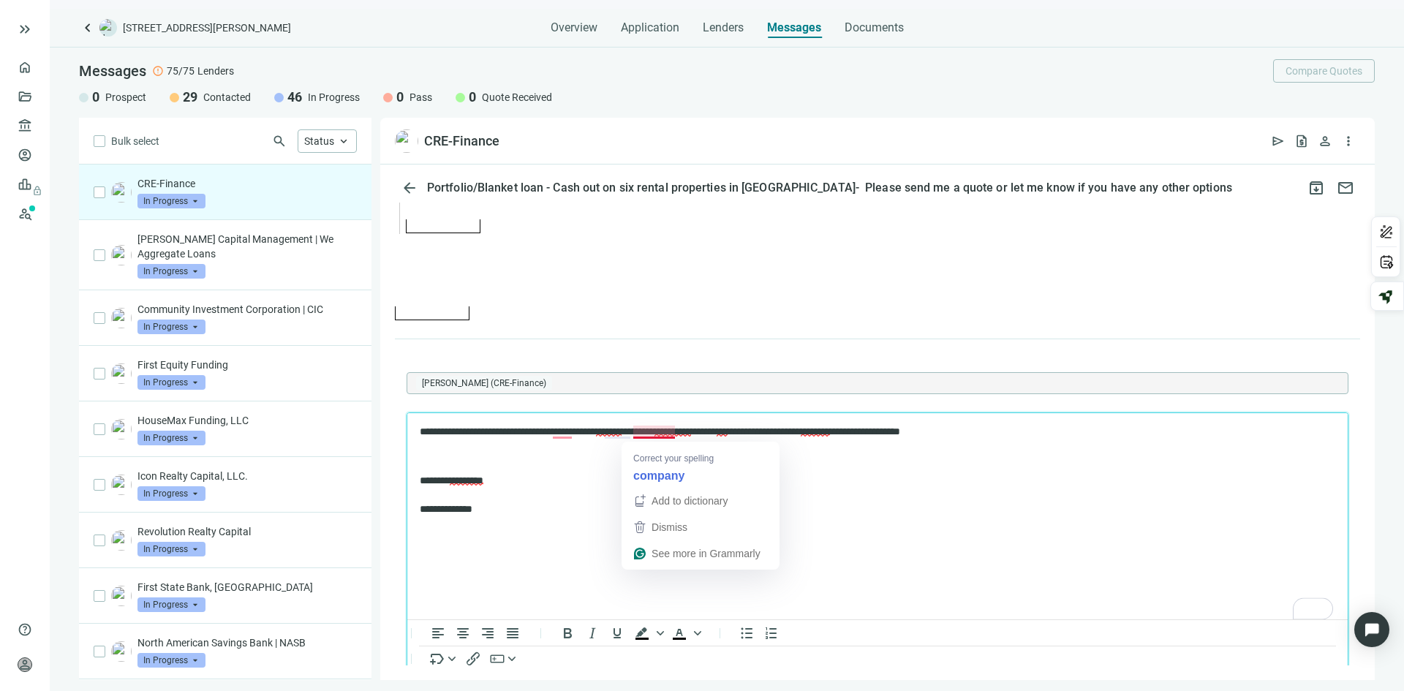
click at [622, 429] on span "*******" at bounding box center [609, 431] width 26 height 10
click at [571, 432] on p "**********" at bounding box center [870, 432] width 901 height 15
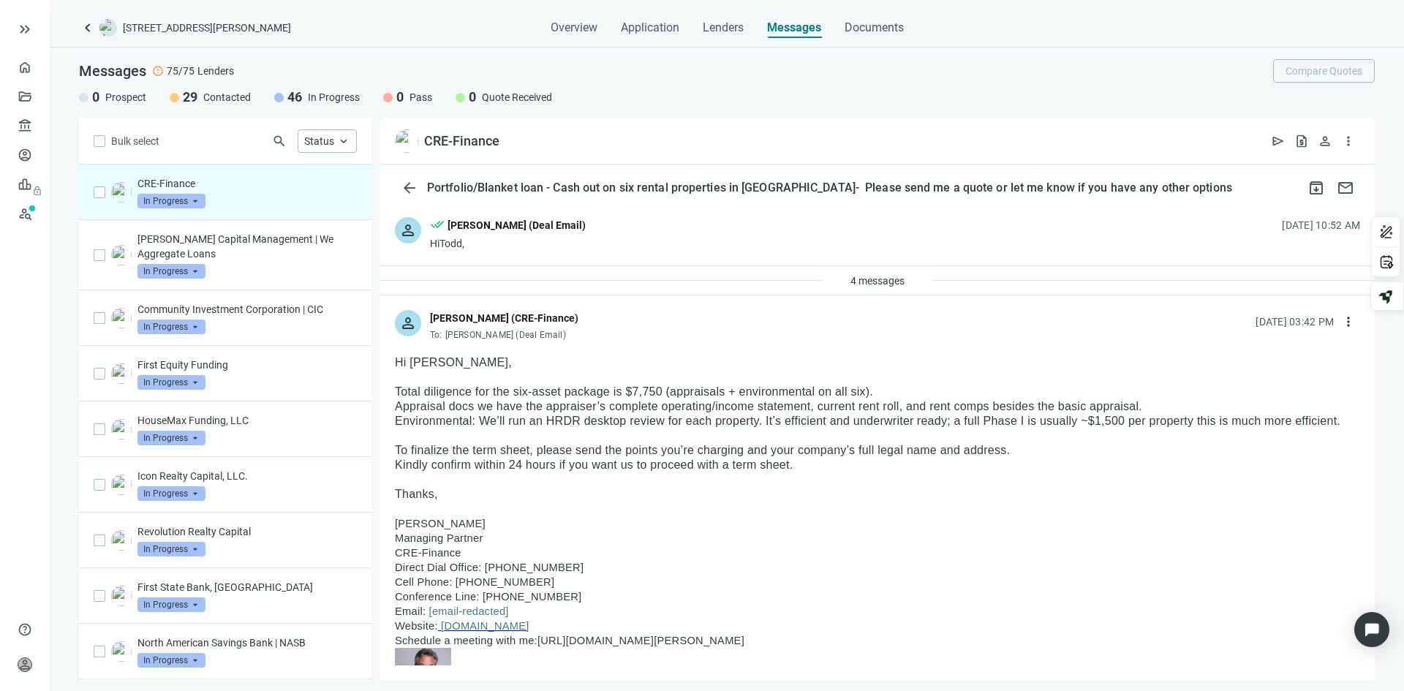
scroll to position [1460, 0]
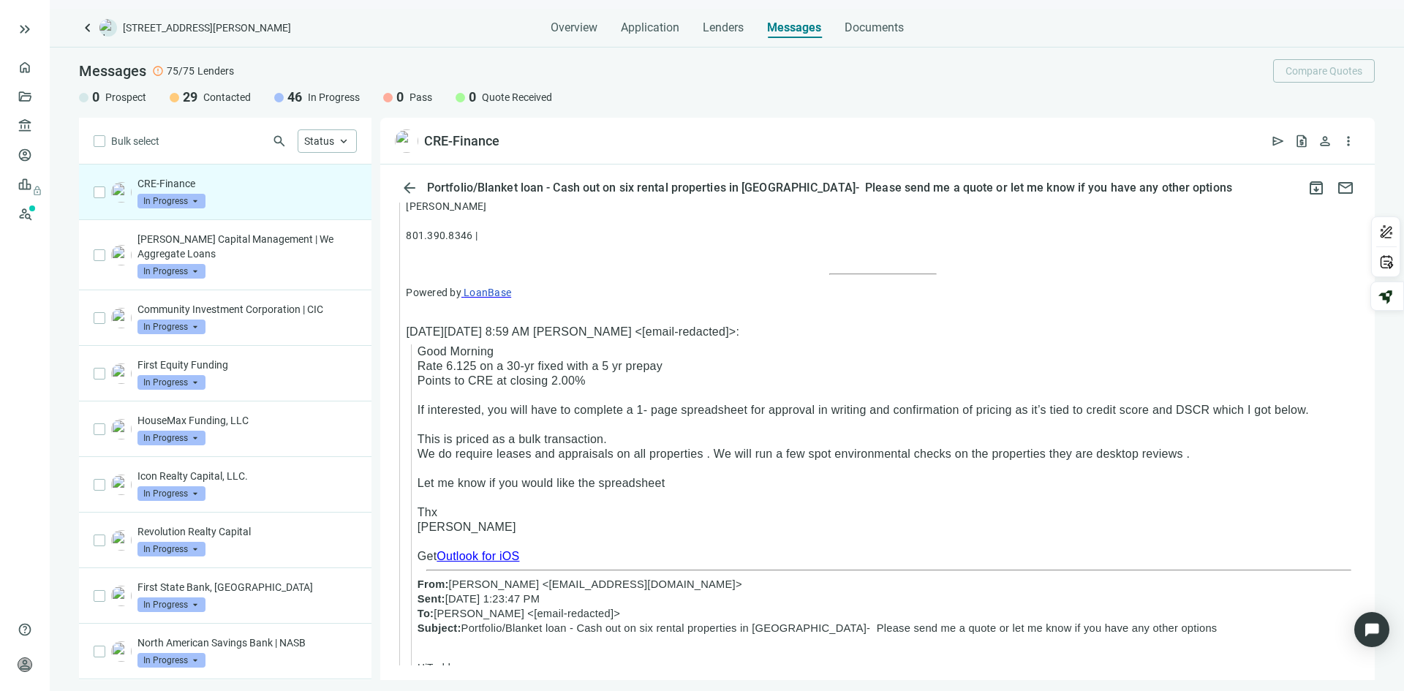
click at [543, 222] on p "Patrick McRoberts 801.390.8346 |" at bounding box center [883, 221] width 955 height 44
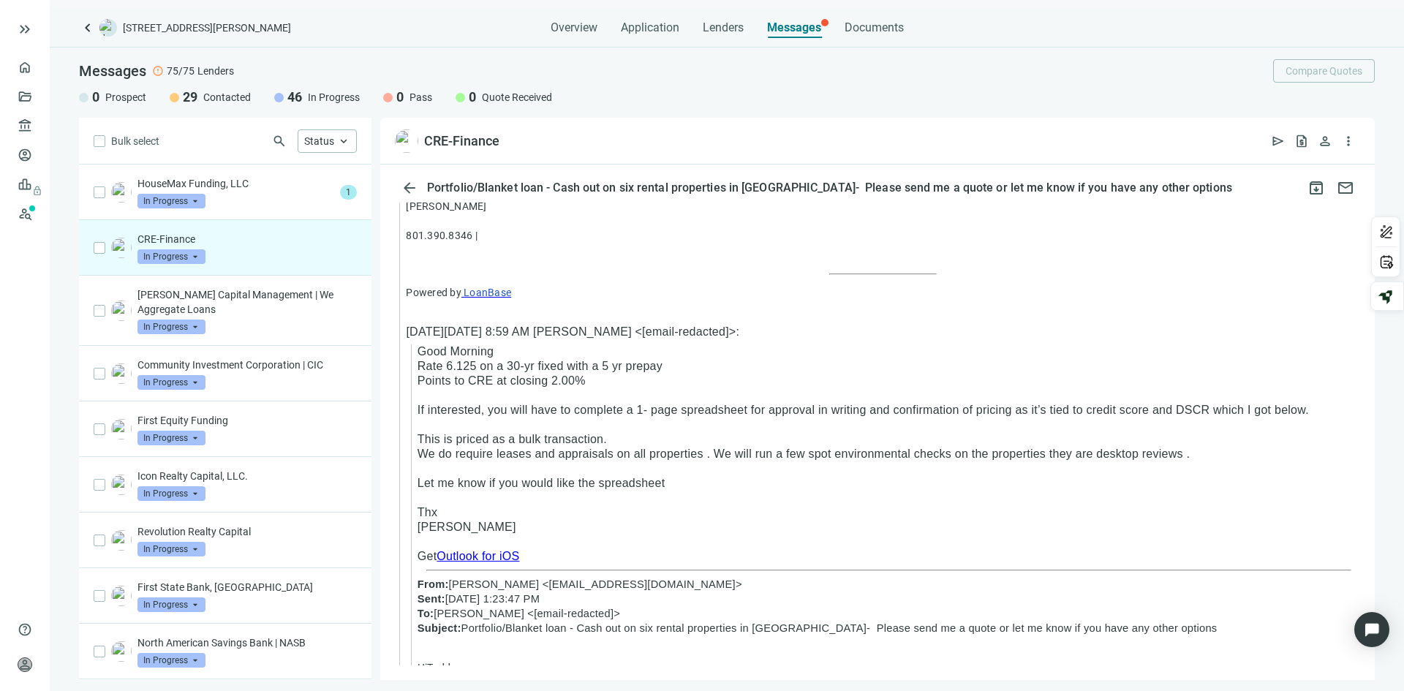
click at [0, 140] on html "keyboard_double_arrow_right home Overview folder_open Deals account_balance Len…" at bounding box center [702, 345] width 1404 height 691
click at [219, 205] on div "HouseMax Funding, LLC In Progress arrow_drop_down" at bounding box center [236, 192] width 197 height 32
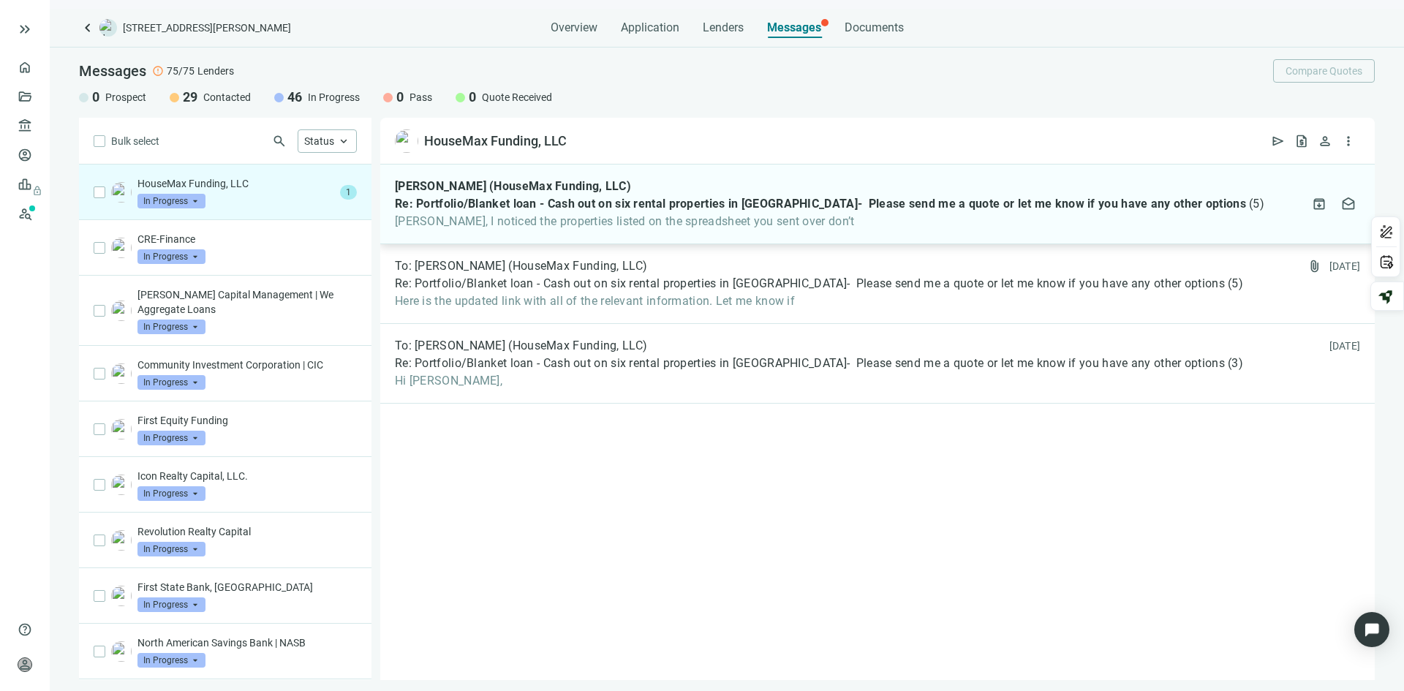
click at [472, 212] on div "Michael Barnabei (HouseMax Funding, LLC) Re: Portfolio/Blanket loan - Cash out …" at bounding box center [830, 204] width 870 height 50
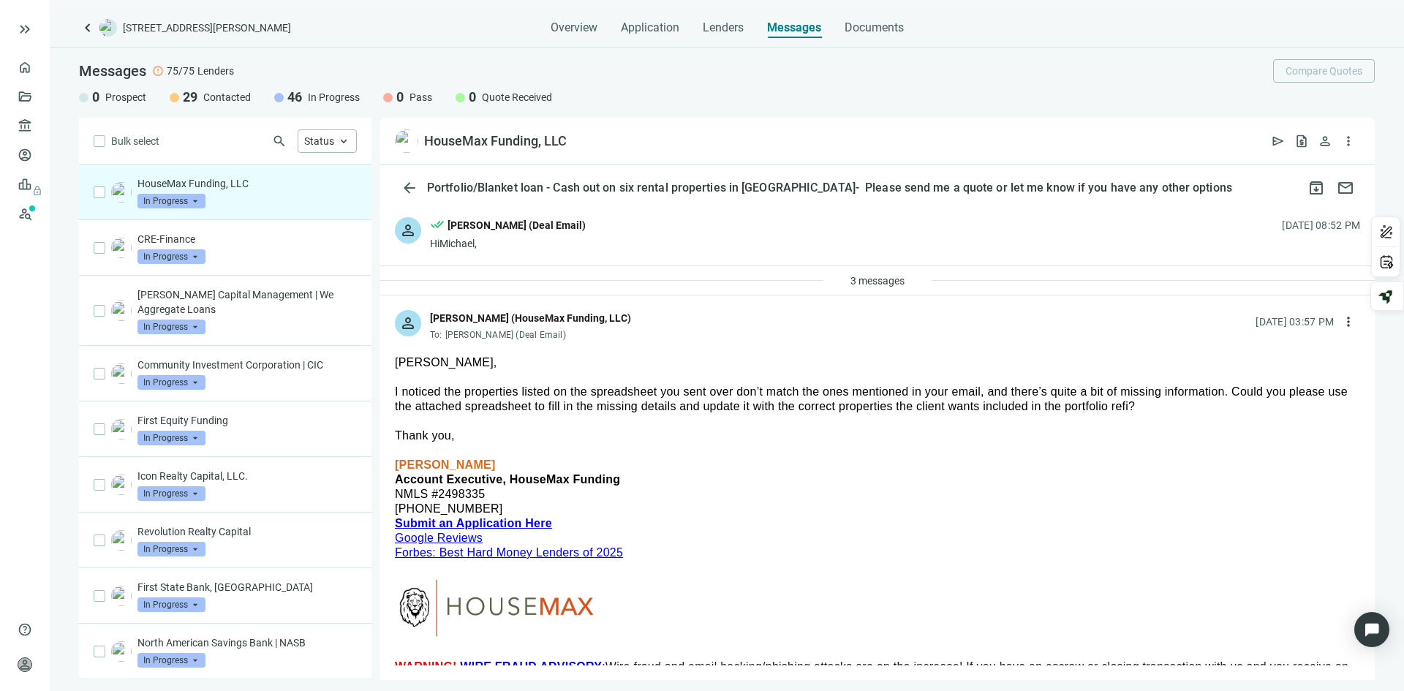
click at [824, 535] on div "Michael Barnabei Account Executive, HouseMax Funding NMLS #2498335 737-352-5853…" at bounding box center [877, 580] width 965 height 275
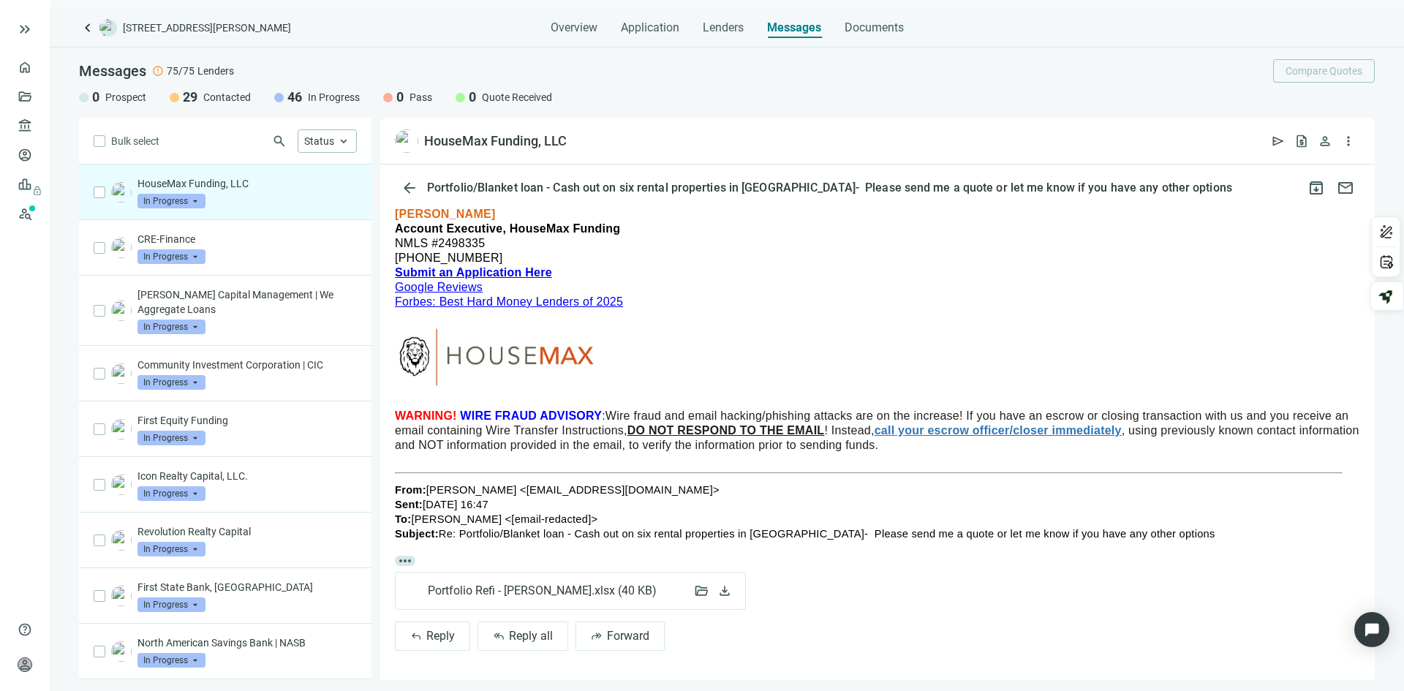
scroll to position [264, 0]
click at [506, 584] on span "Portfolio Refi - [PERSON_NAME].xlsx ( 40 KB )" at bounding box center [545, 591] width 235 height 15
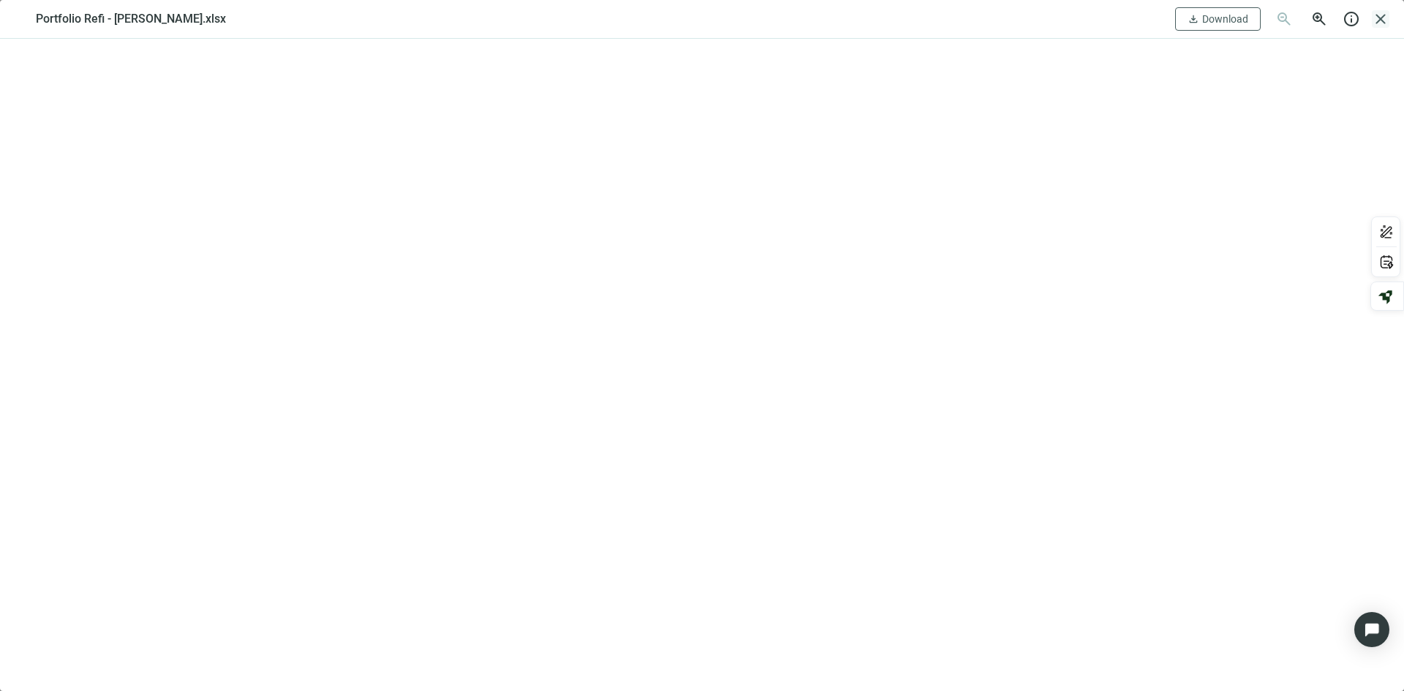
click at [1381, 18] on span "close" at bounding box center [1381, 19] width 18 height 18
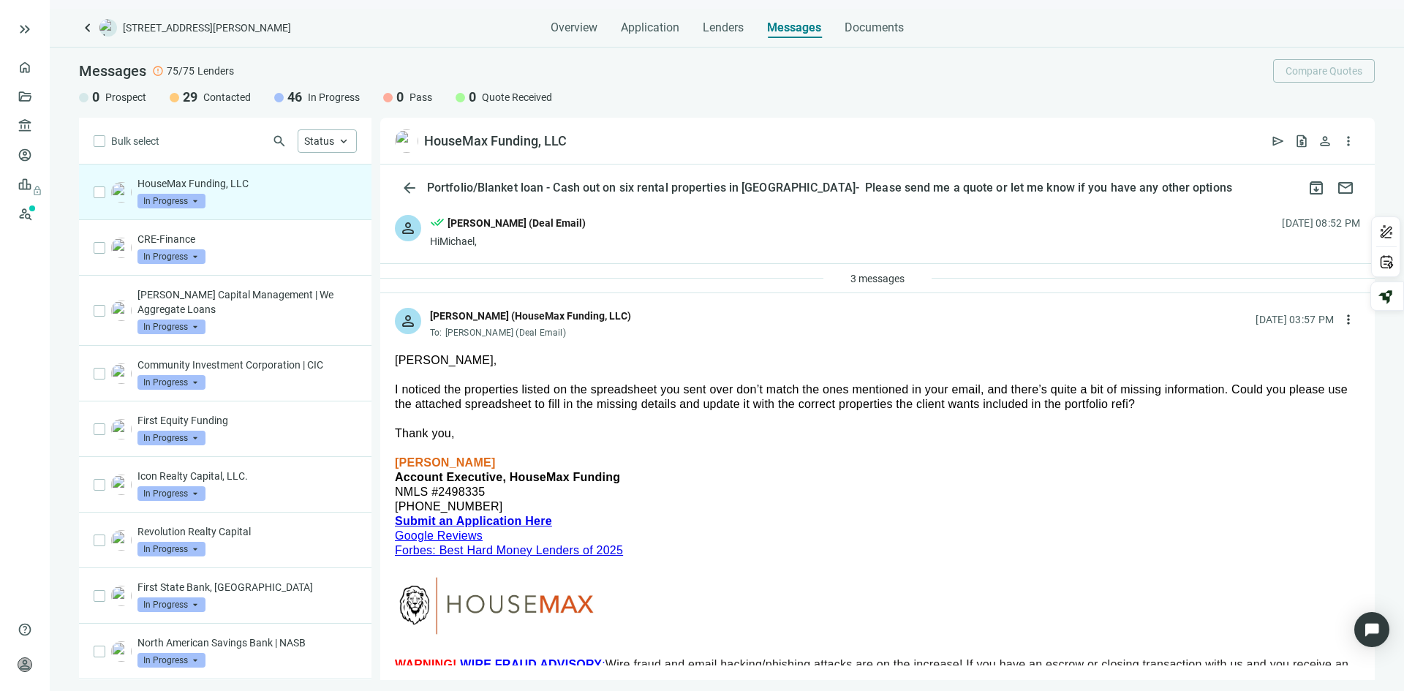
scroll to position [0, 0]
click at [863, 28] on span "Documents" at bounding box center [874, 27] width 59 height 15
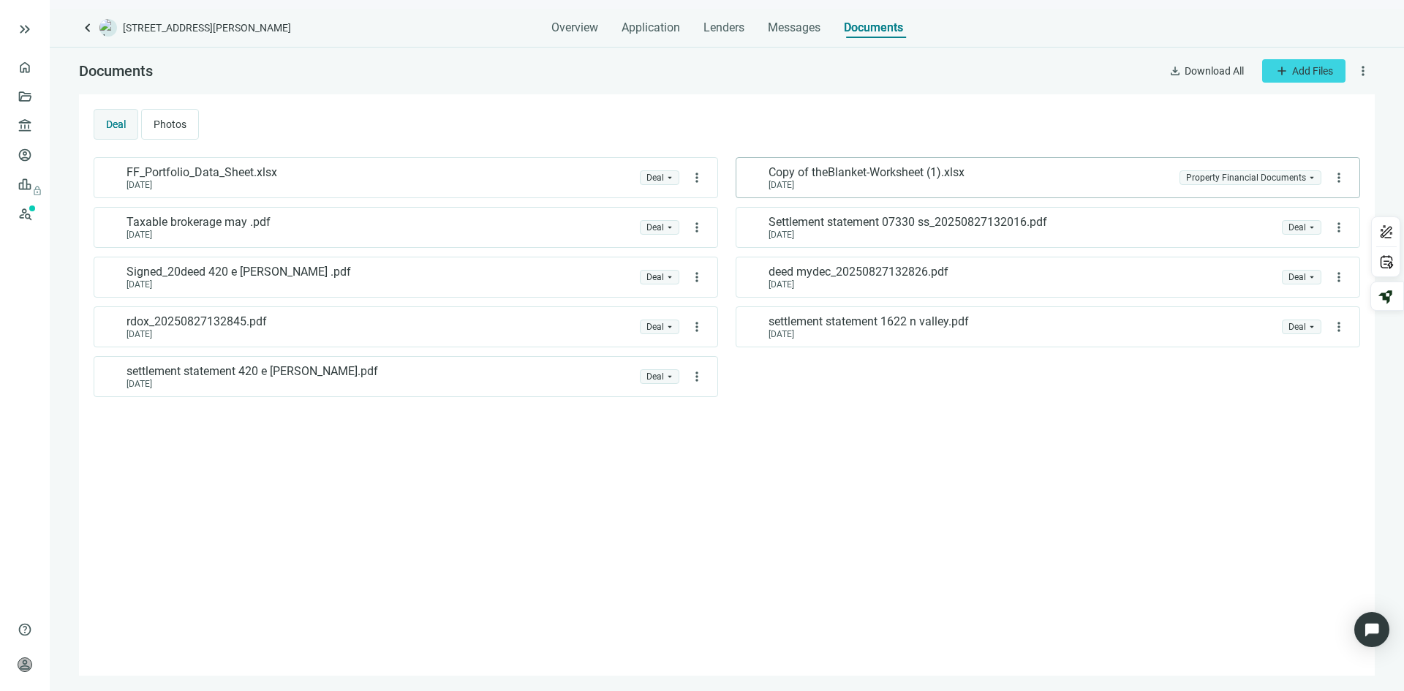
click at [855, 185] on div "10.02.2025" at bounding box center [867, 185] width 196 height 10
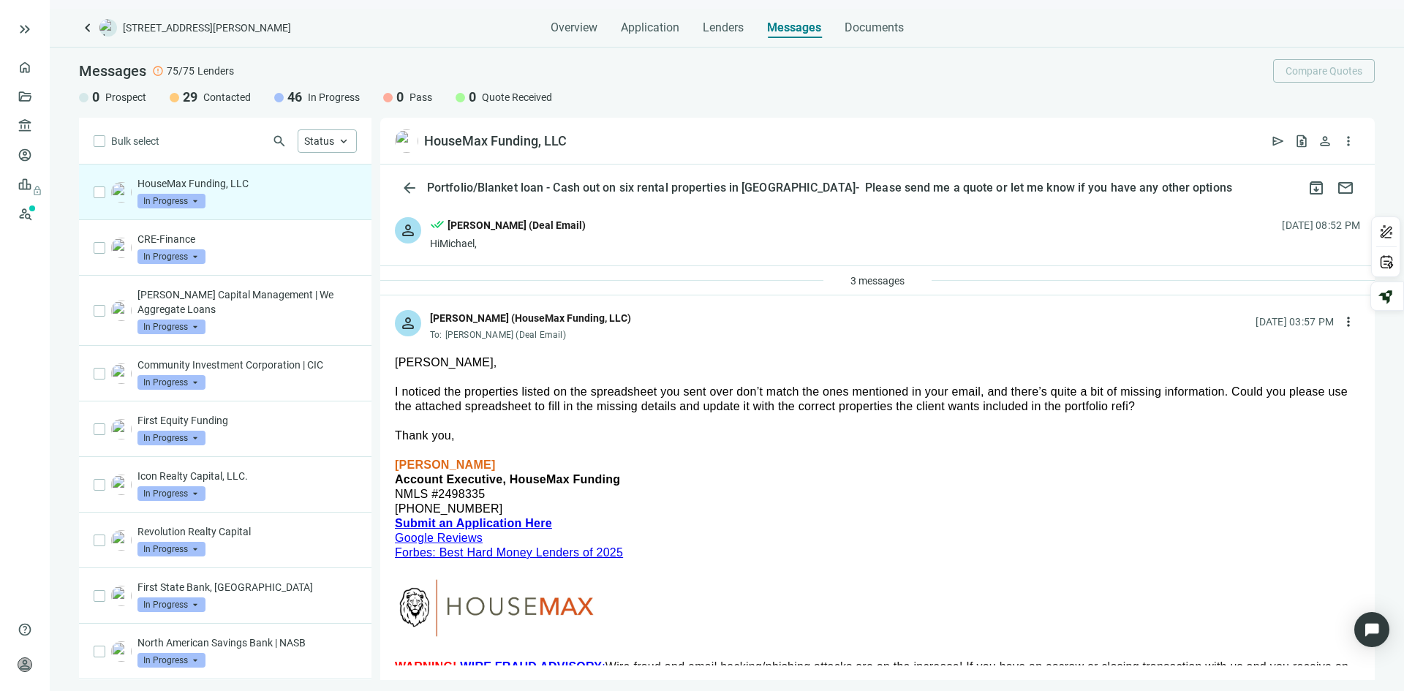
click at [276, 191] on div "HouseMax Funding, LLC In Progress arrow_drop_down" at bounding box center [247, 192] width 219 height 32
click at [679, 358] on div "[PERSON_NAME]," at bounding box center [877, 362] width 965 height 15
click at [1341, 321] on span "more_vert" at bounding box center [1348, 322] width 15 height 15
click at [1247, 352] on span "Reply" at bounding box center [1239, 356] width 25 height 12
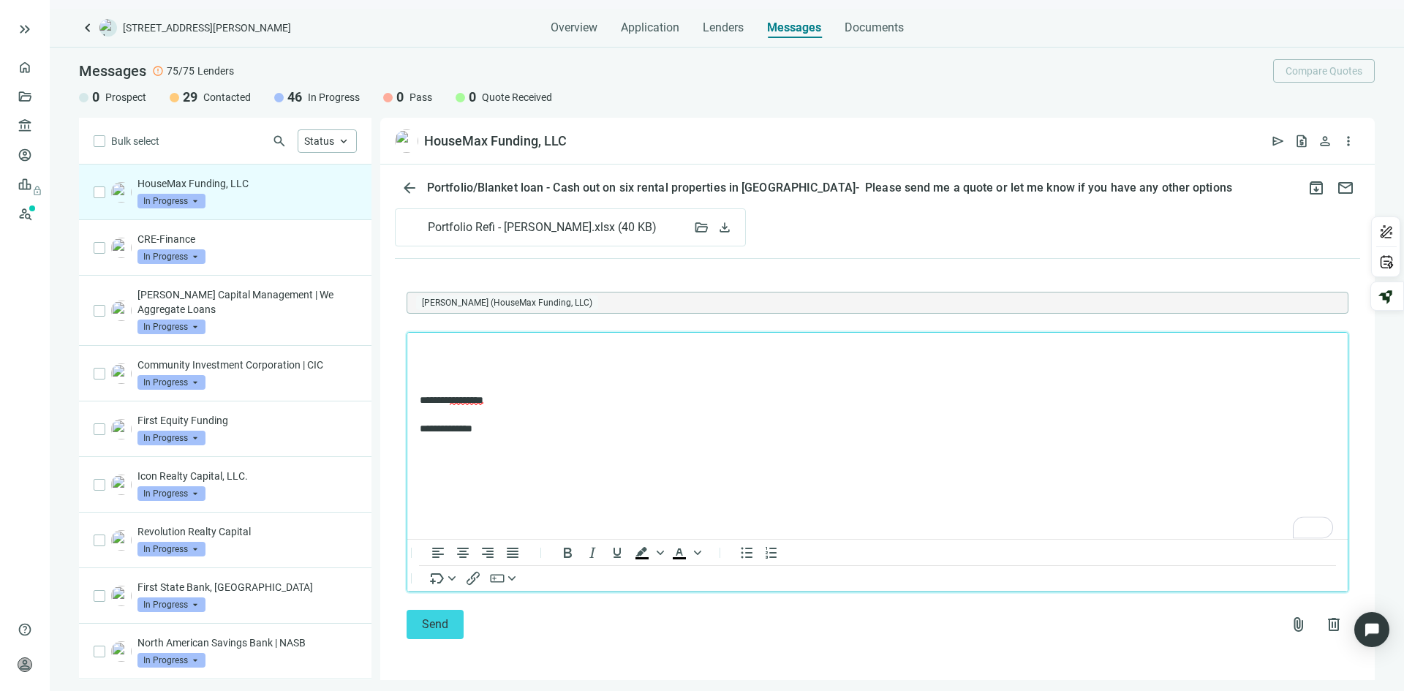
scroll to position [628, 0]
click at [1290, 618] on span "attach_file" at bounding box center [1299, 625] width 18 height 18
click at [1208, 564] on span "Сhoose from deal documents" at bounding box center [1219, 566] width 133 height 12
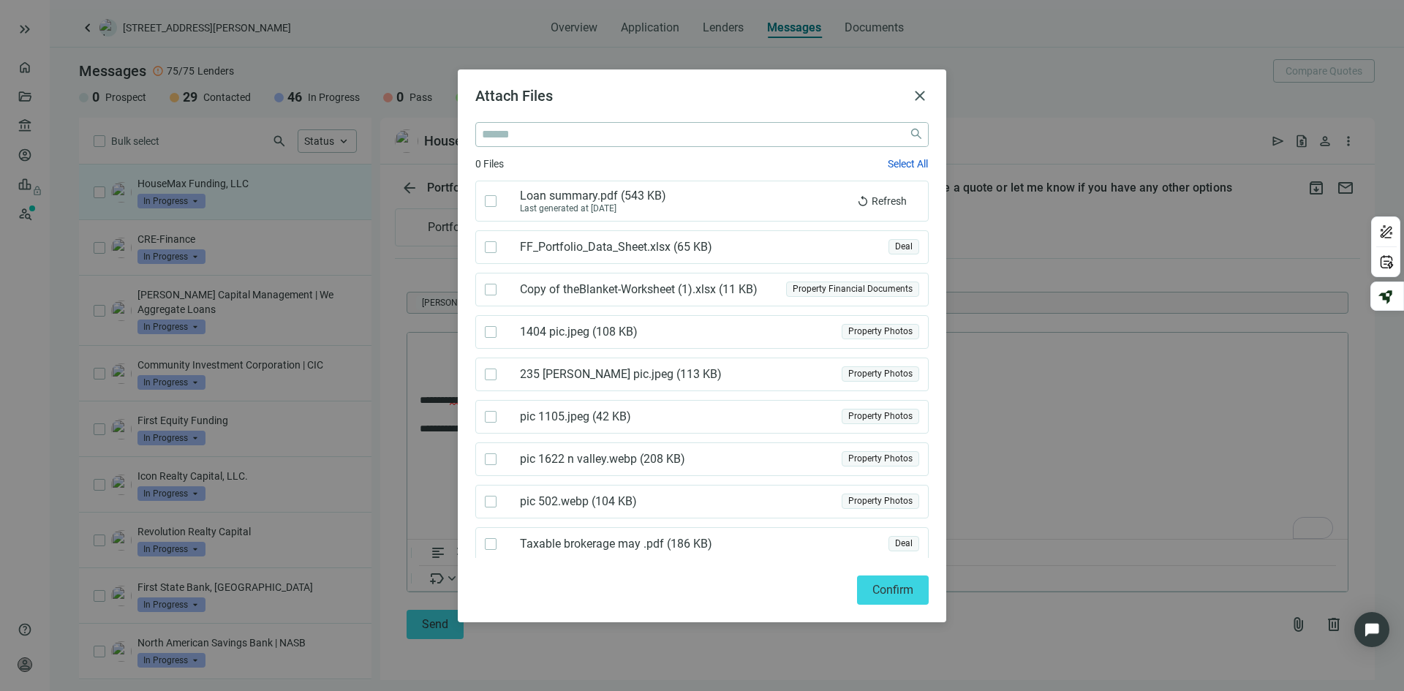
click at [603, 250] on span "FF_Portfolio_Data_Sheet.xlsx ( 65 KB )" at bounding box center [619, 247] width 198 height 15
click at [887, 596] on span "Confirm" at bounding box center [893, 590] width 41 height 14
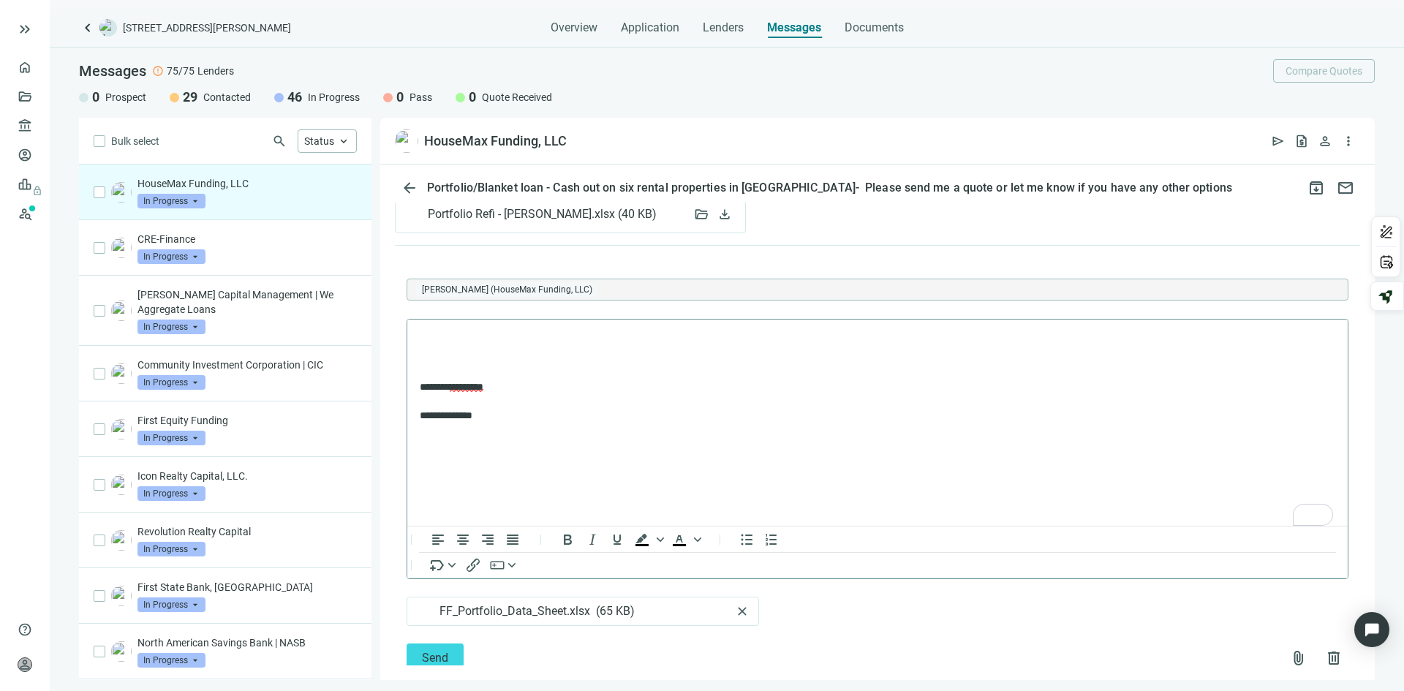
click at [475, 341] on p "To enrich screen reader interactions, please activate Accessibility in Grammarl…" at bounding box center [878, 338] width 916 height 15
click at [514, 619] on span "FF_Portfolio_Data_Sheet.xlsx" at bounding box center [515, 611] width 151 height 15
click at [519, 619] on span "FF_Portfolio_Data_Sheet.xlsx" at bounding box center [515, 611] width 151 height 15
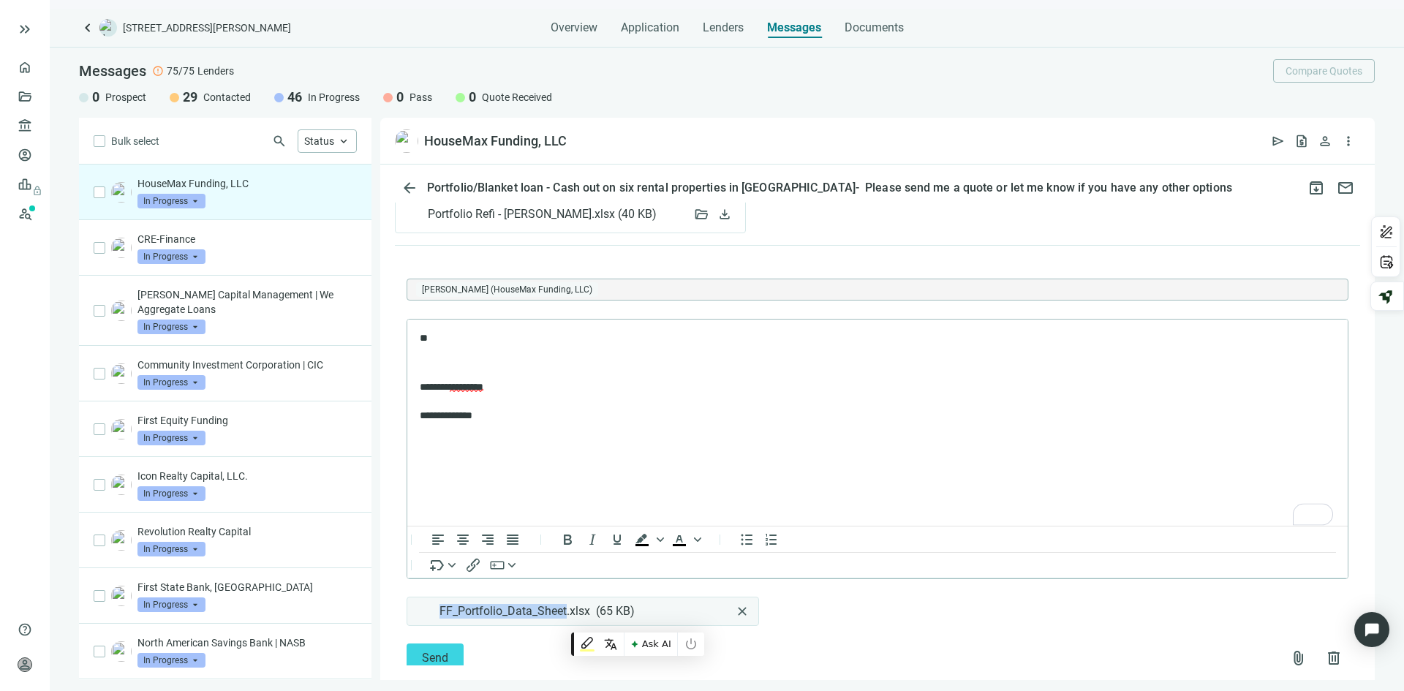
click at [519, 619] on span "FF_Portfolio_Data_Sheet.xlsx" at bounding box center [515, 611] width 151 height 15
click at [877, 434] on html "**********" at bounding box center [877, 377] width 941 height 116
click at [565, 218] on div "Portfolio Refi - [PERSON_NAME].xlsx ( 40 KB )" at bounding box center [543, 215] width 279 height 18
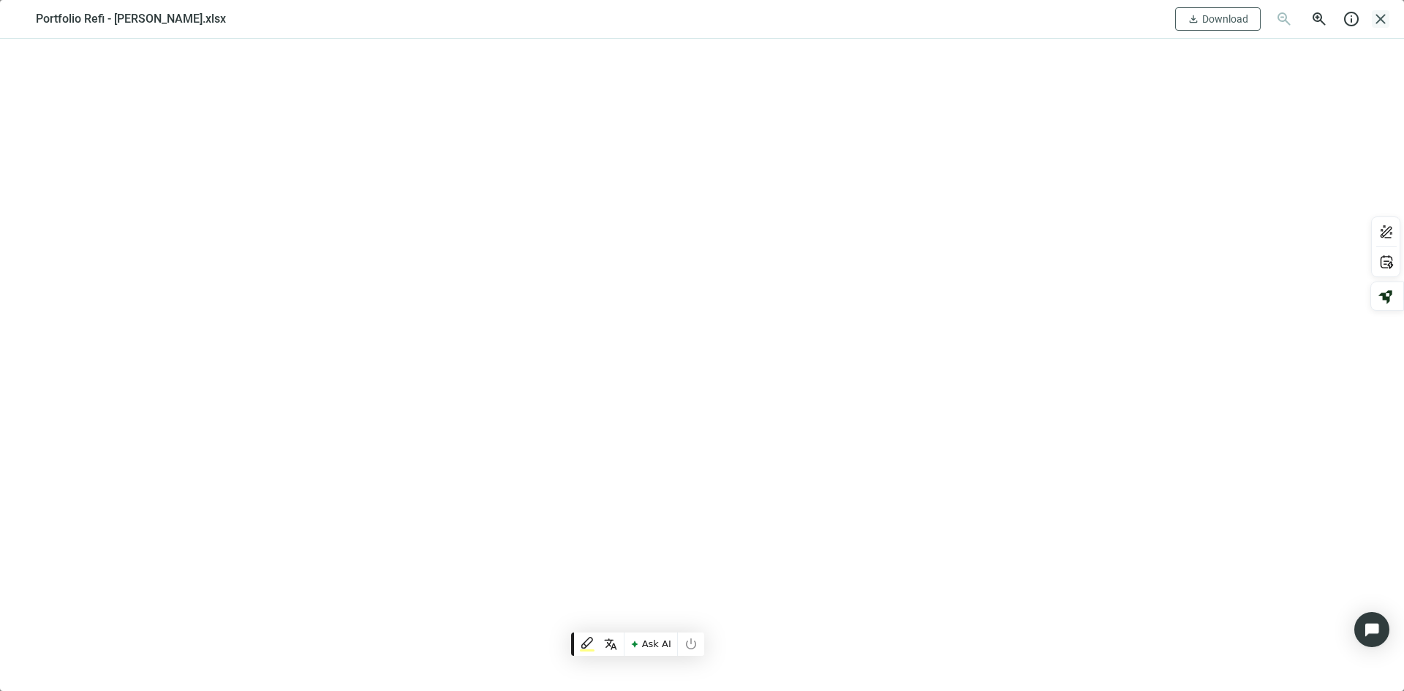
click at [1386, 18] on span "close" at bounding box center [1381, 19] width 18 height 18
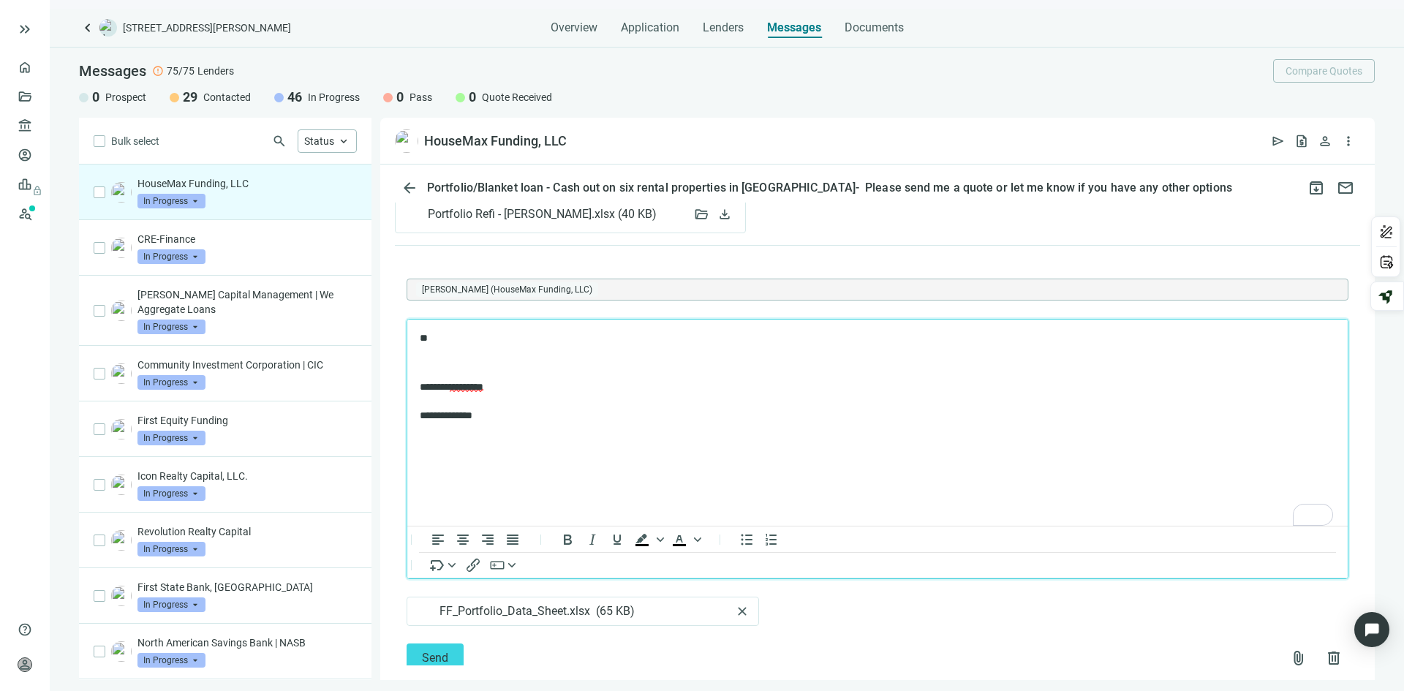
click at [451, 343] on p "**" at bounding box center [870, 338] width 901 height 15
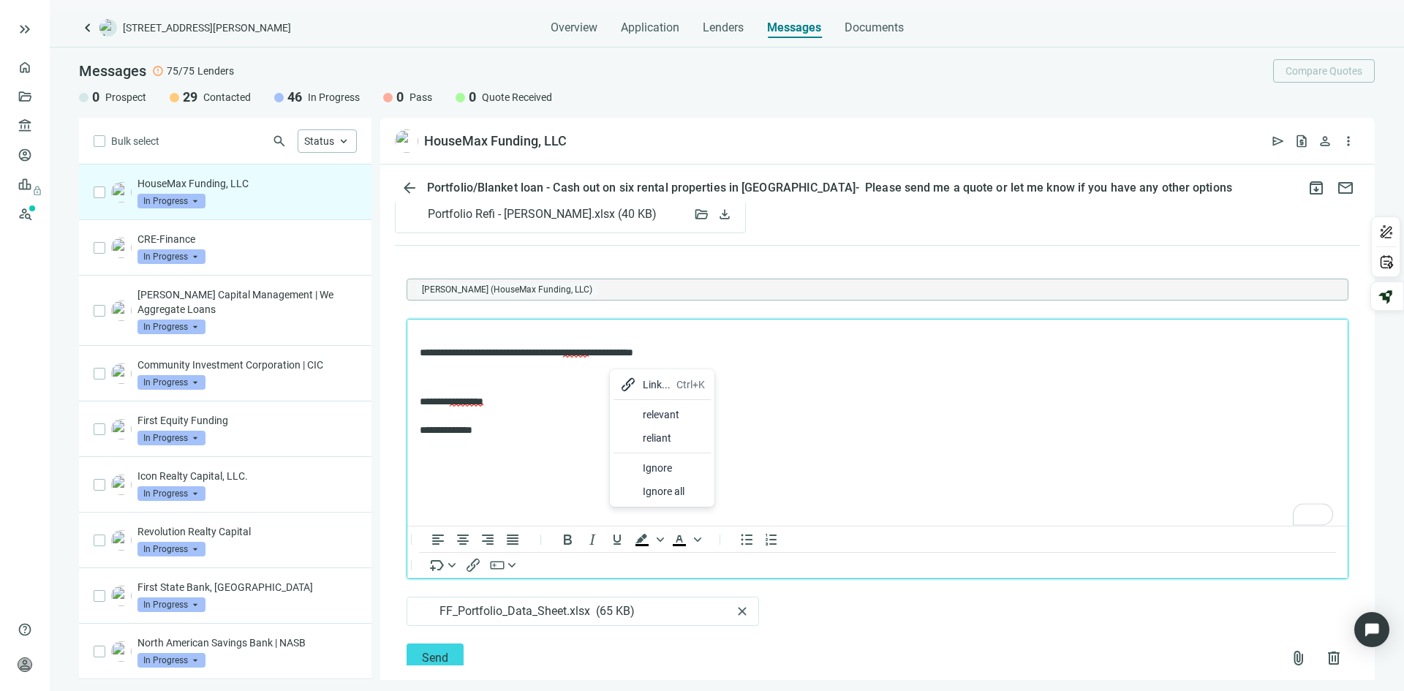
click at [589, 354] on span "*******" at bounding box center [576, 352] width 26 height 10
click at [589, 353] on span "*******" at bounding box center [576, 352] width 26 height 10
click at [589, 351] on span "*******" at bounding box center [576, 352] width 26 height 10
click at [1322, 523] on div "2" at bounding box center [1322, 515] width 16 height 16
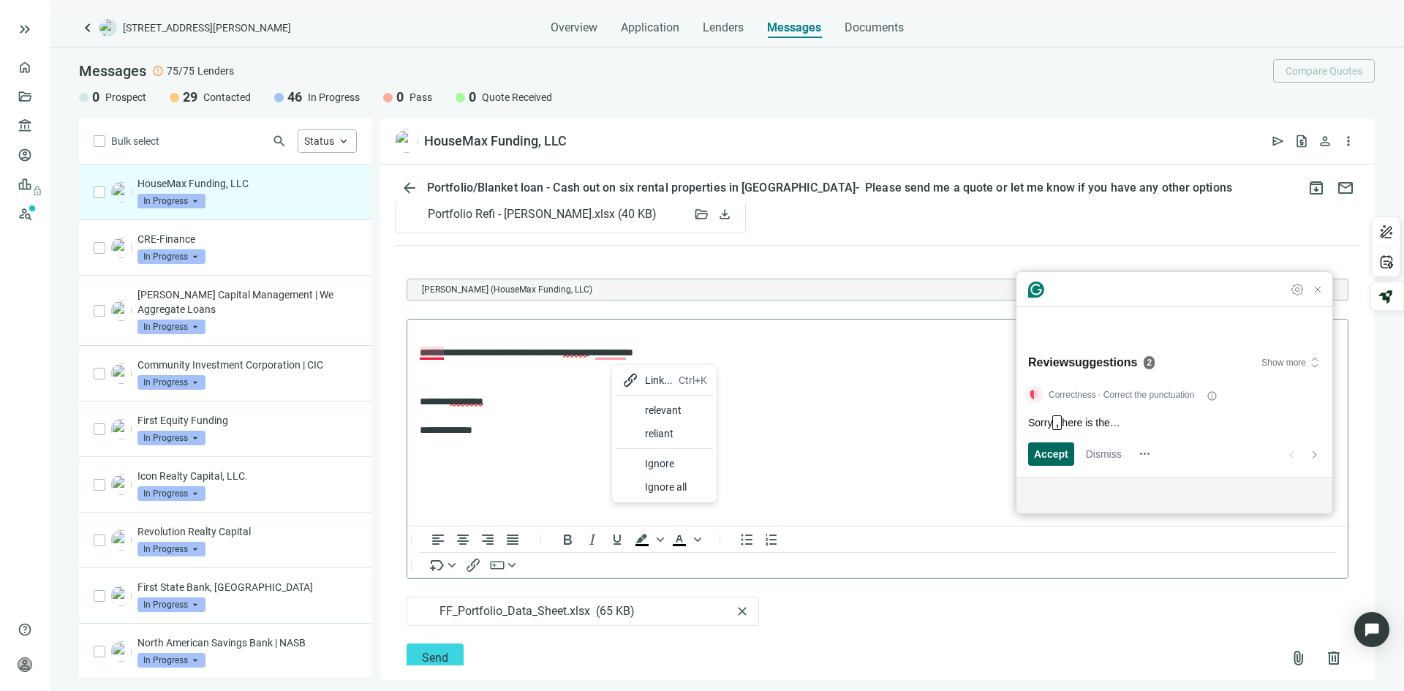
click at [1058, 454] on span "Accept" at bounding box center [1051, 453] width 34 height 15
click at [1047, 454] on span "Accept" at bounding box center [1051, 453] width 34 height 15
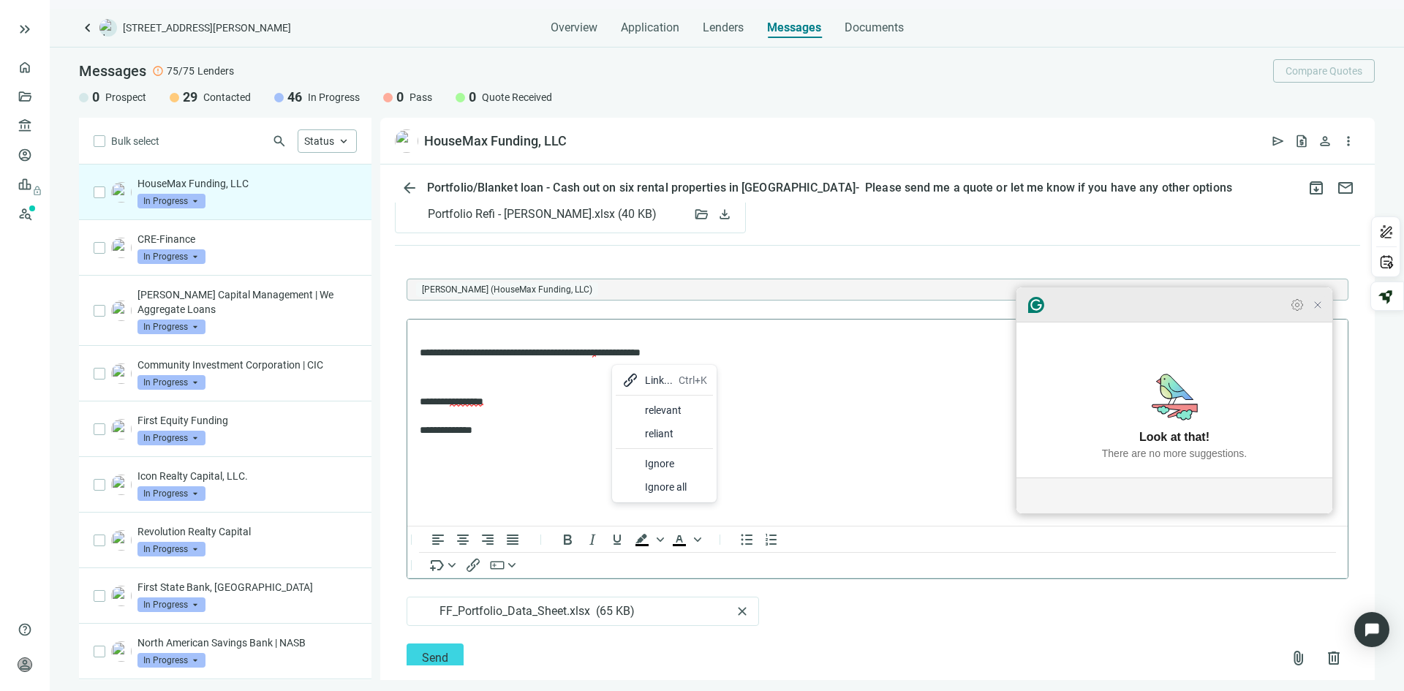
click at [1319, 314] on icon "Close Grammarly Assistant" at bounding box center [1318, 305] width 18 height 18
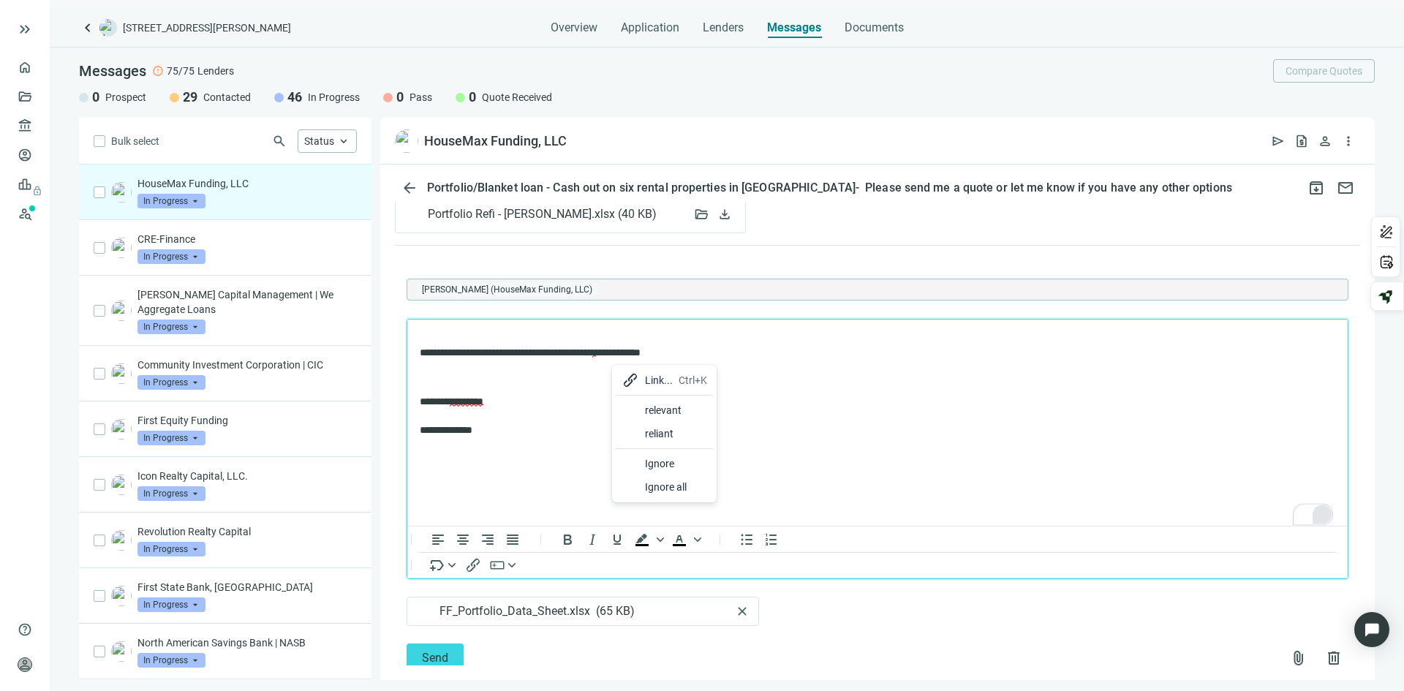
click at [832, 397] on p "**********" at bounding box center [870, 415] width 901 height 43
click at [595, 353] on p "**********" at bounding box center [870, 345] width 901 height 29
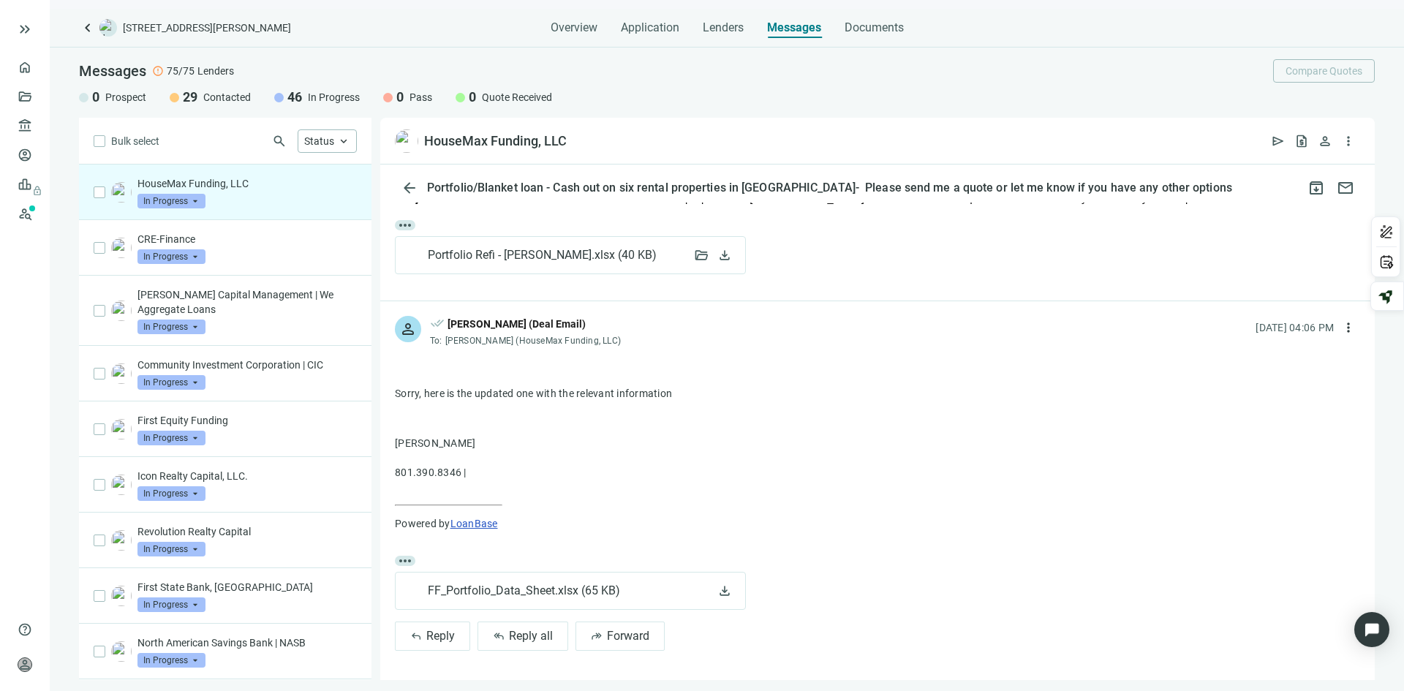
click at [1185, 225] on div "arrow_back Portfolio/Blanket loan - Cash out on six rental properties in IL- Pl…" at bounding box center [877, 423] width 995 height 516
click at [1103, 273] on div "more_horiz Portfolio Refi - Patrick McRoberts.xlsx ( 40 KB ) folder_open downlo…" at bounding box center [877, 28] width 995 height 543
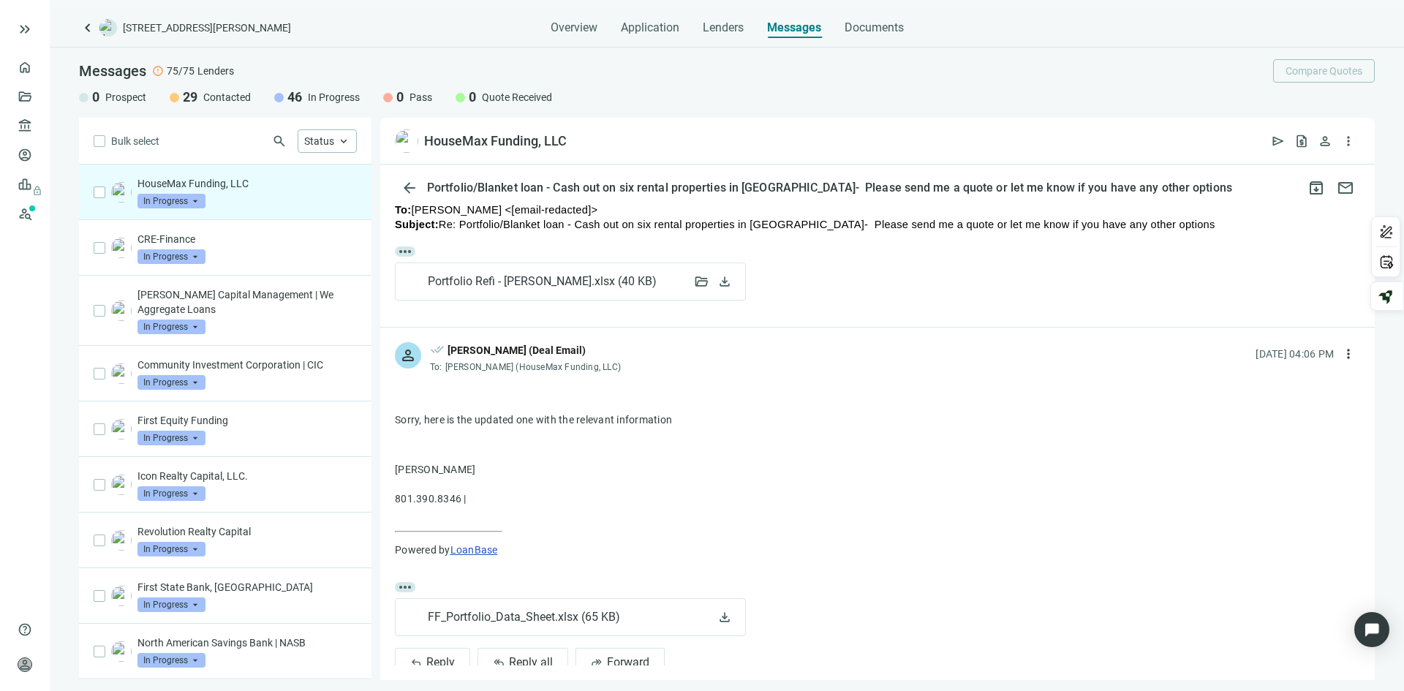
drag, startPoint x: 1221, startPoint y: 241, endPoint x: 1012, endPoint y: 287, distance: 214.2
click at [1012, 287] on div "Bulk select search Status keyboard_arrow_up HouseMax Funding, LLC In Progress a…" at bounding box center [727, 399] width 1355 height 562
click at [1071, 173] on div "arrow_back Portfolio/Blanket loan - Cash out on six rental properties in IL- Pl…" at bounding box center [877, 423] width 995 height 516
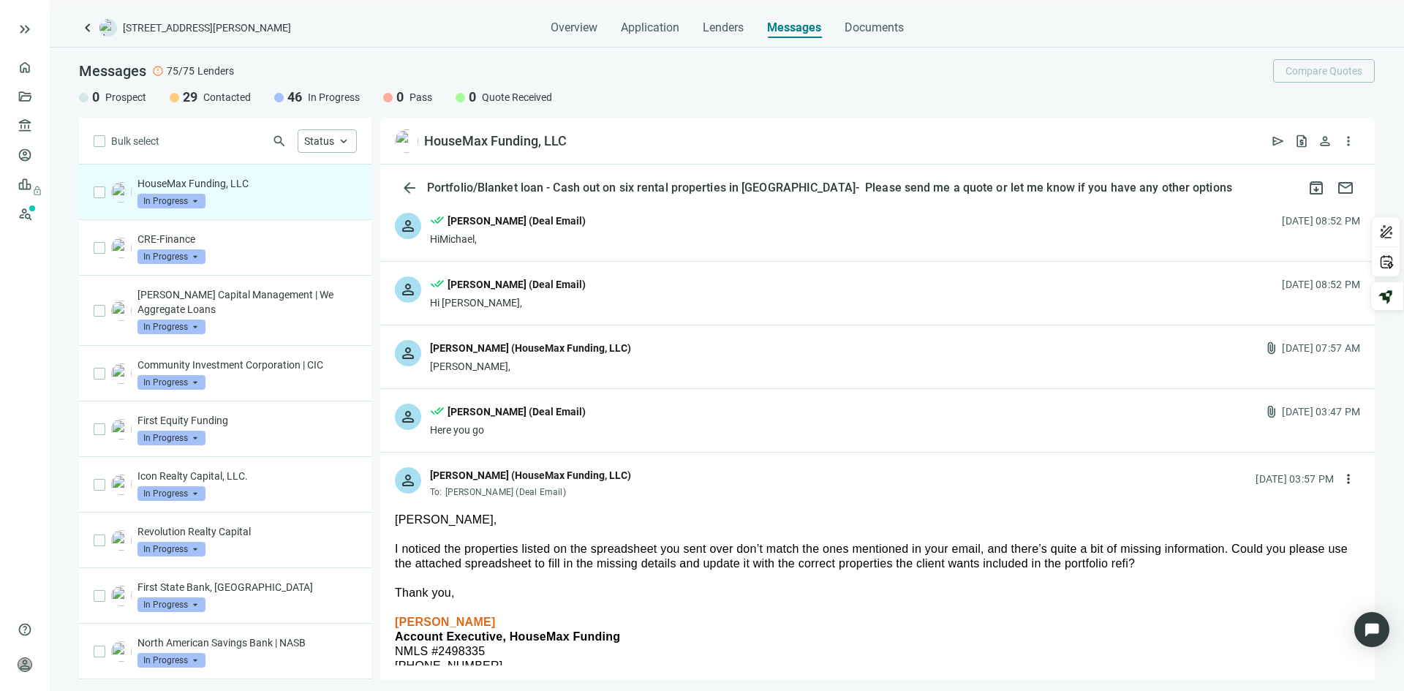
scroll to position [0, 0]
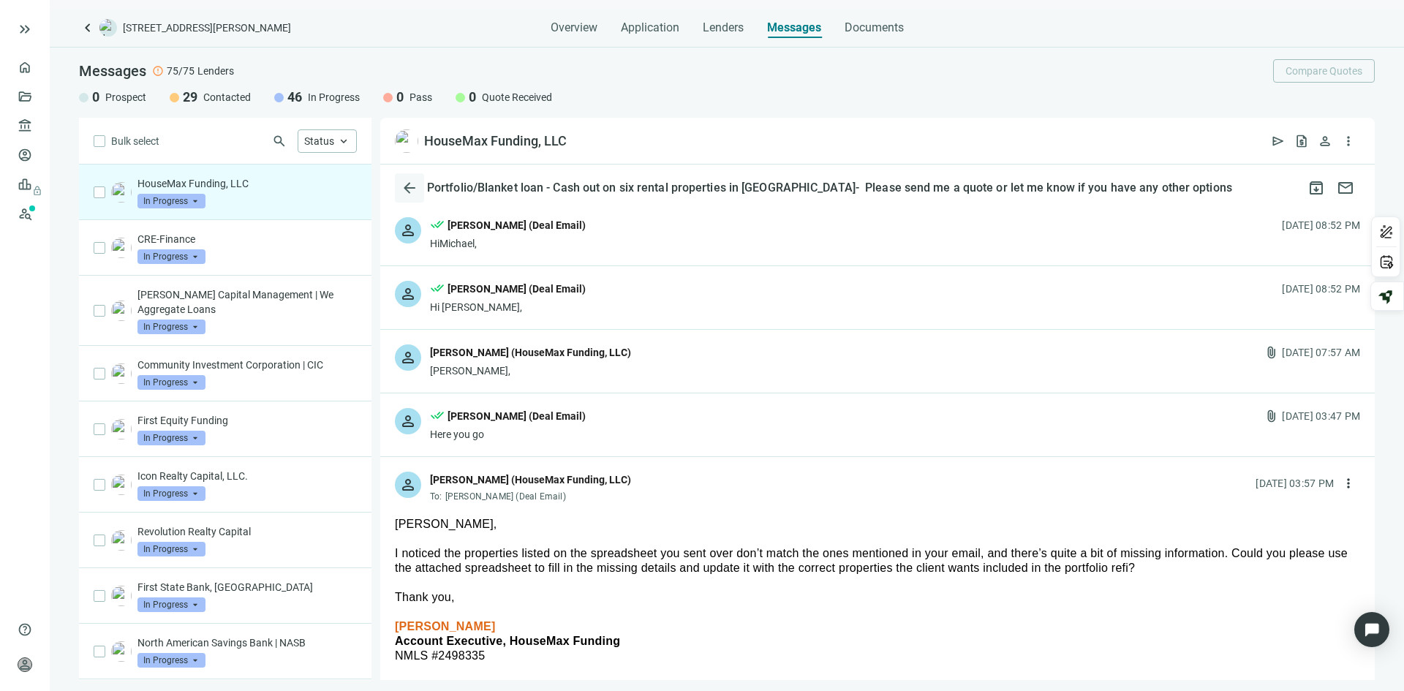
click at [409, 185] on span "arrow_back" at bounding box center [410, 188] width 18 height 18
